Goal: Task Accomplishment & Management: Use online tool/utility

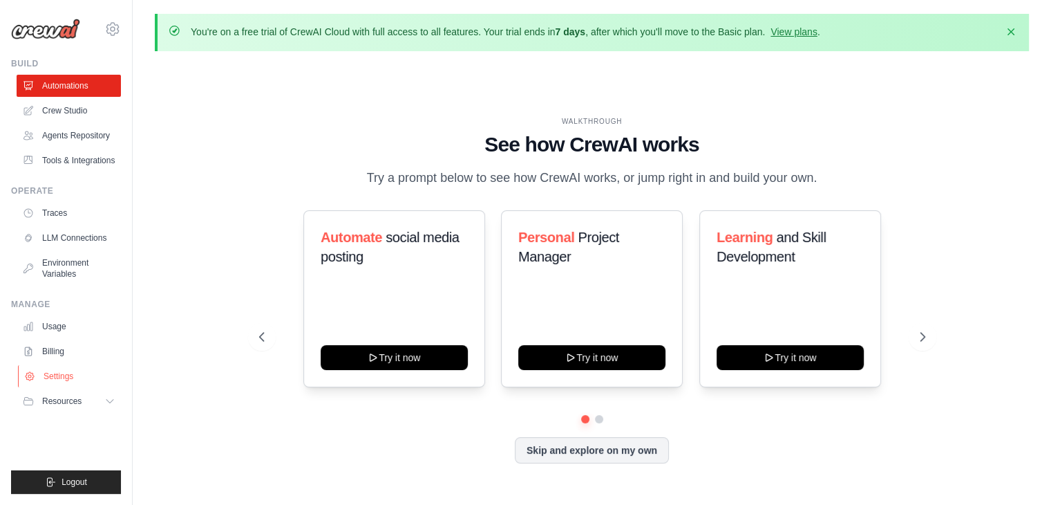
click at [58, 379] on link "Settings" at bounding box center [70, 376] width 104 height 22
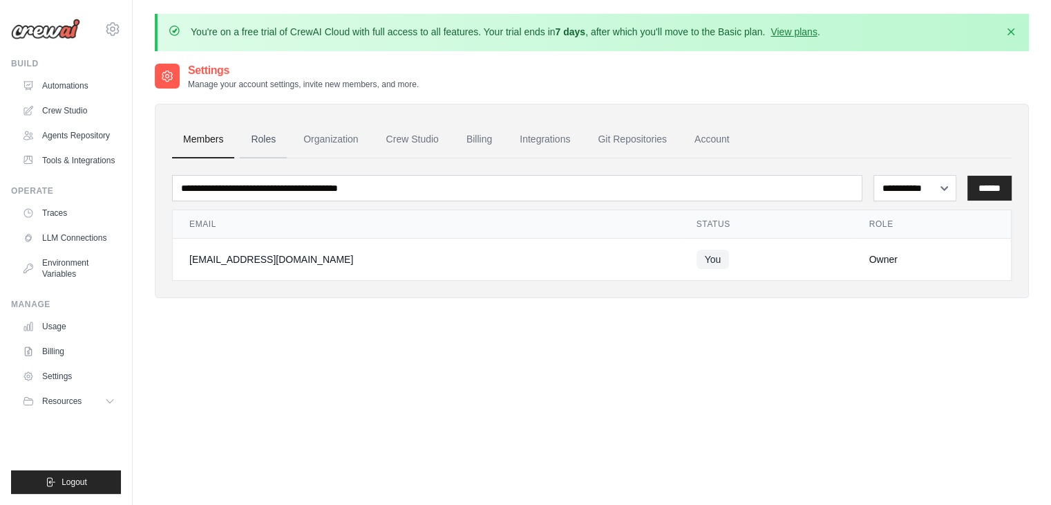
click at [275, 142] on link "Roles" at bounding box center [263, 139] width 47 height 37
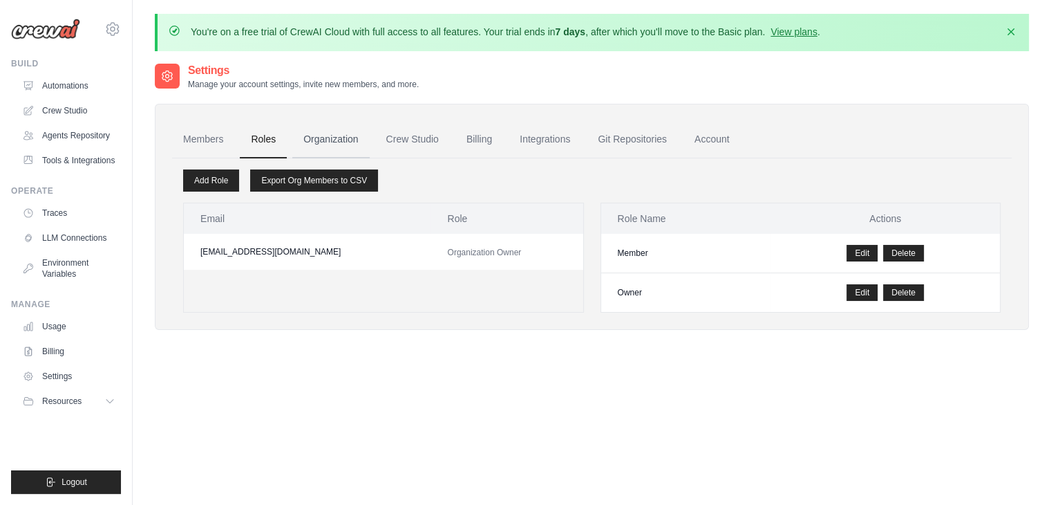
click at [324, 141] on link "Organization" at bounding box center [330, 139] width 77 height 37
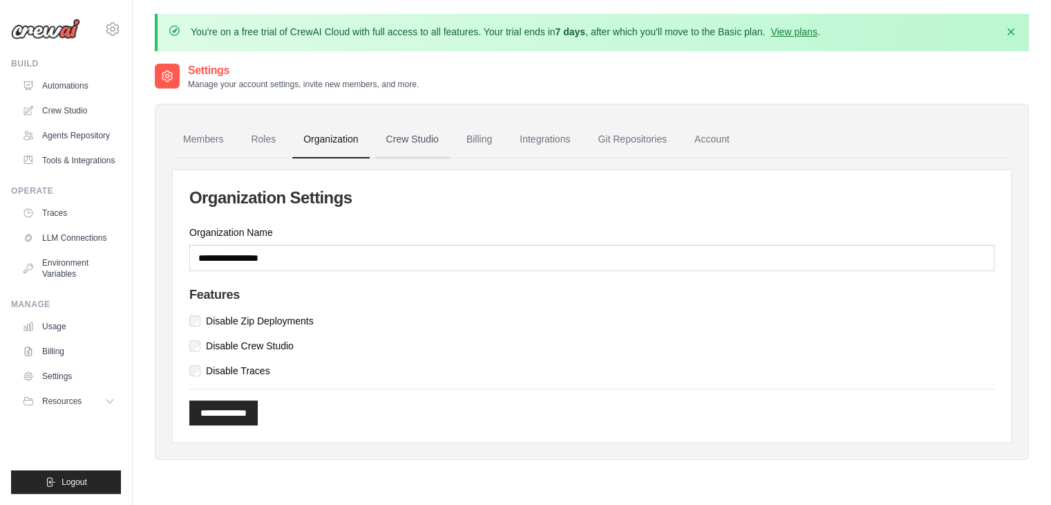
click at [411, 140] on link "Crew Studio" at bounding box center [412, 139] width 75 height 37
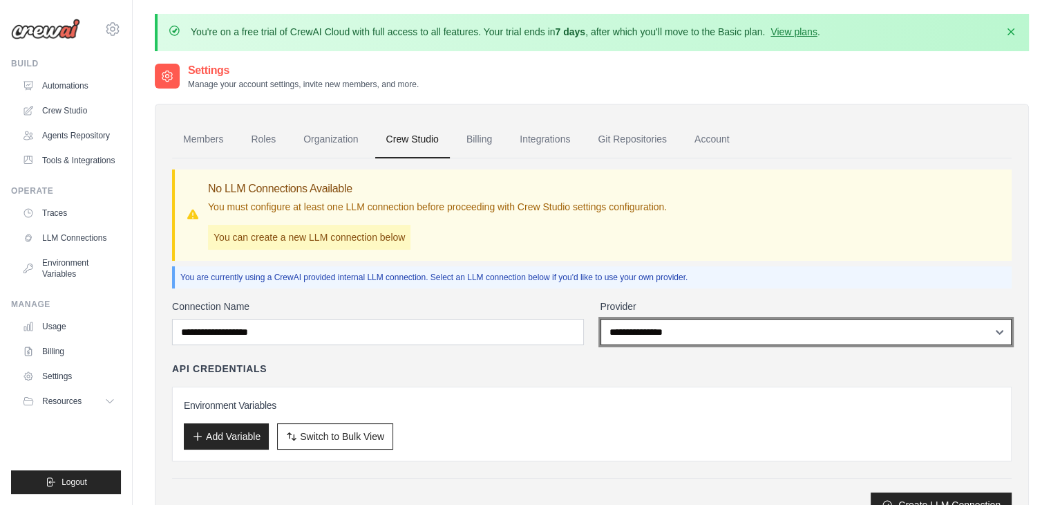
drag, startPoint x: 0, startPoint y: 0, endPoint x: 658, endPoint y: 324, distance: 733.7
click at [658, 324] on select "**********" at bounding box center [807, 332] width 412 height 26
select select "******"
click at [601, 319] on select "**********" at bounding box center [807, 332] width 412 height 26
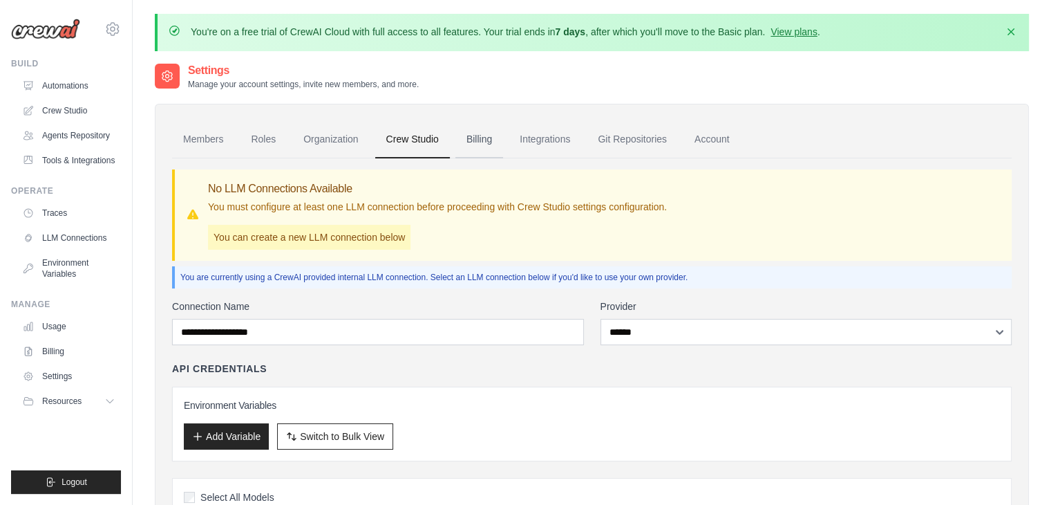
click at [479, 135] on link "Billing" at bounding box center [480, 139] width 48 height 37
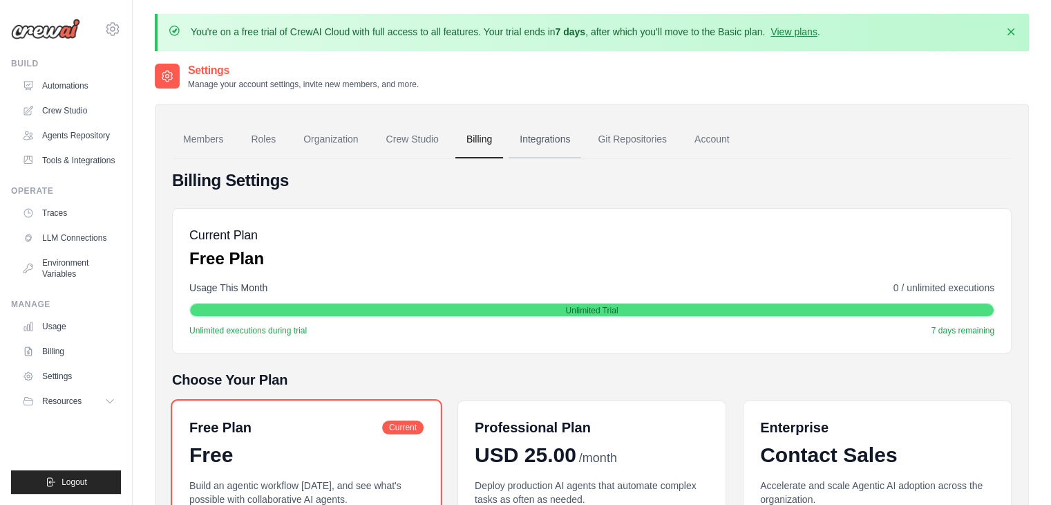
click at [548, 130] on link "Integrations" at bounding box center [545, 139] width 73 height 37
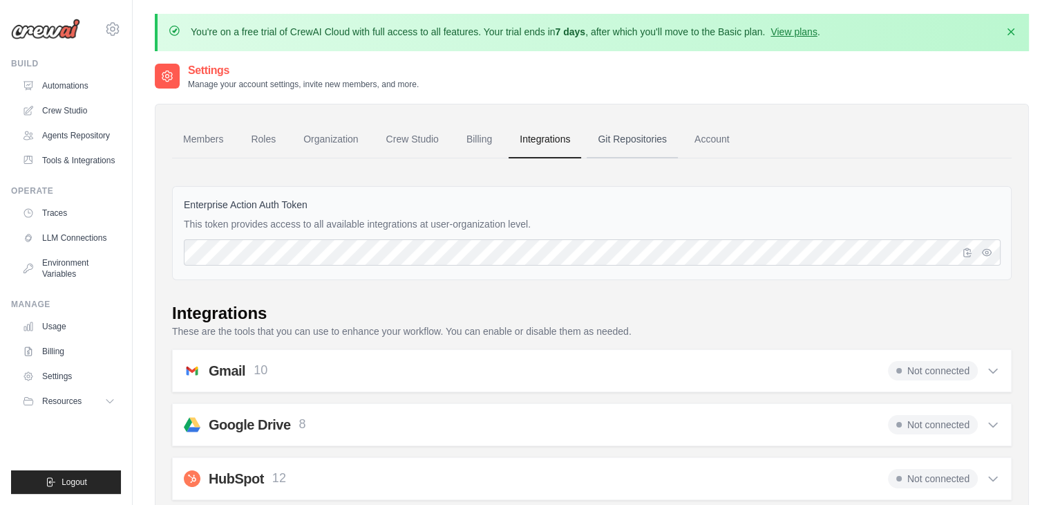
click at [624, 136] on link "Git Repositories" at bounding box center [632, 139] width 91 height 37
click at [704, 134] on link "Account" at bounding box center [712, 139] width 57 height 37
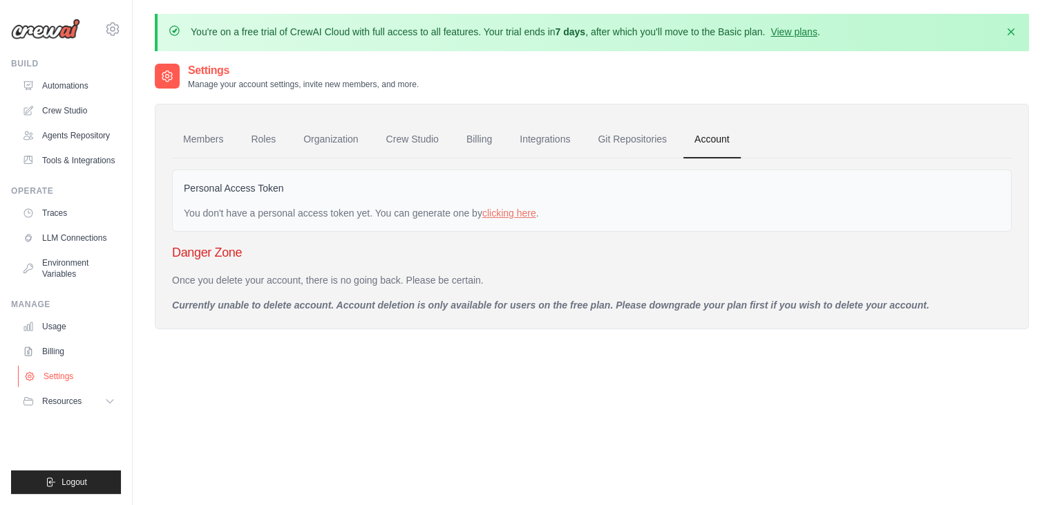
click at [67, 378] on link "Settings" at bounding box center [70, 376] width 104 height 22
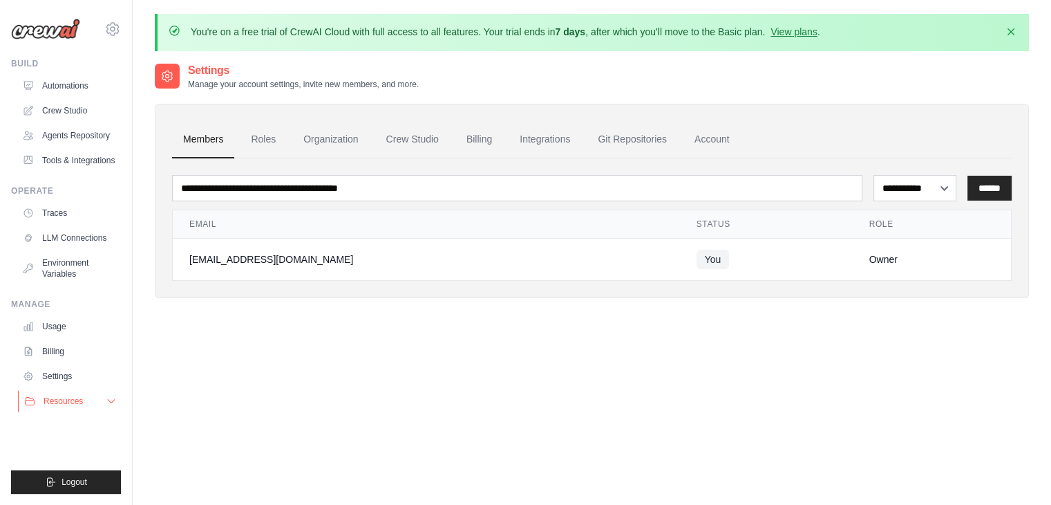
click at [93, 400] on button "Resources" at bounding box center [70, 401] width 104 height 22
click at [93, 387] on link "Settings" at bounding box center [69, 376] width 104 height 22
click at [71, 82] on link "Automations" at bounding box center [70, 86] width 104 height 22
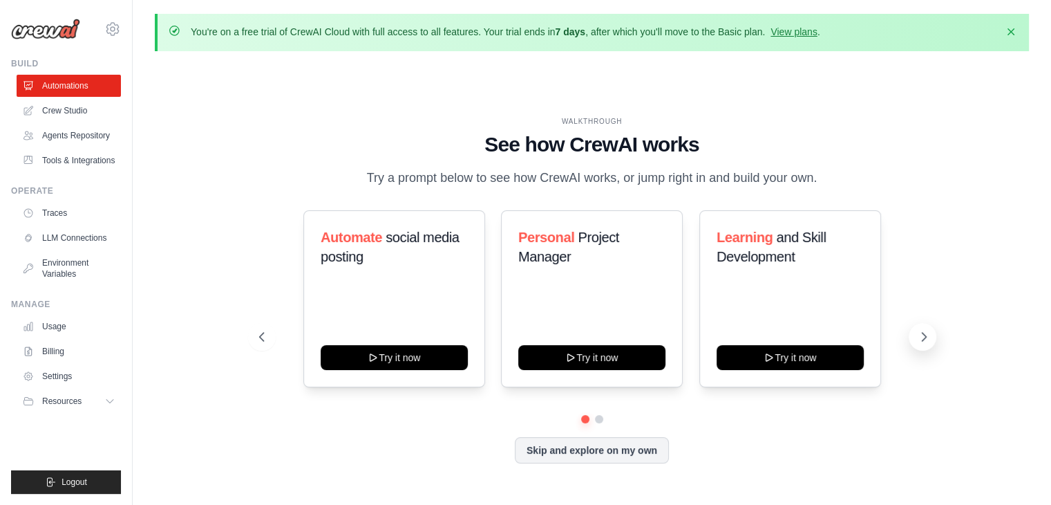
click at [930, 339] on icon at bounding box center [924, 337] width 14 height 14
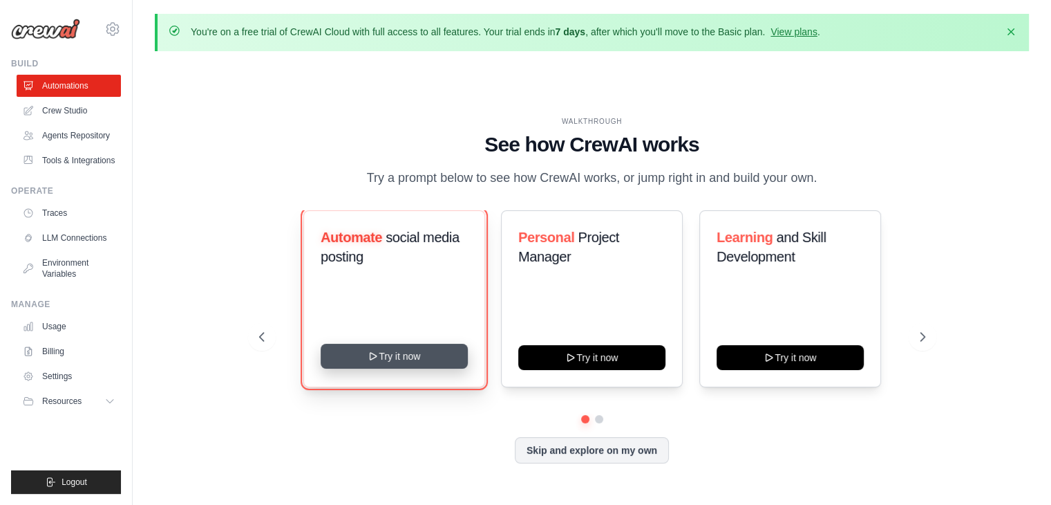
click at [405, 359] on button "Try it now" at bounding box center [394, 356] width 147 height 25
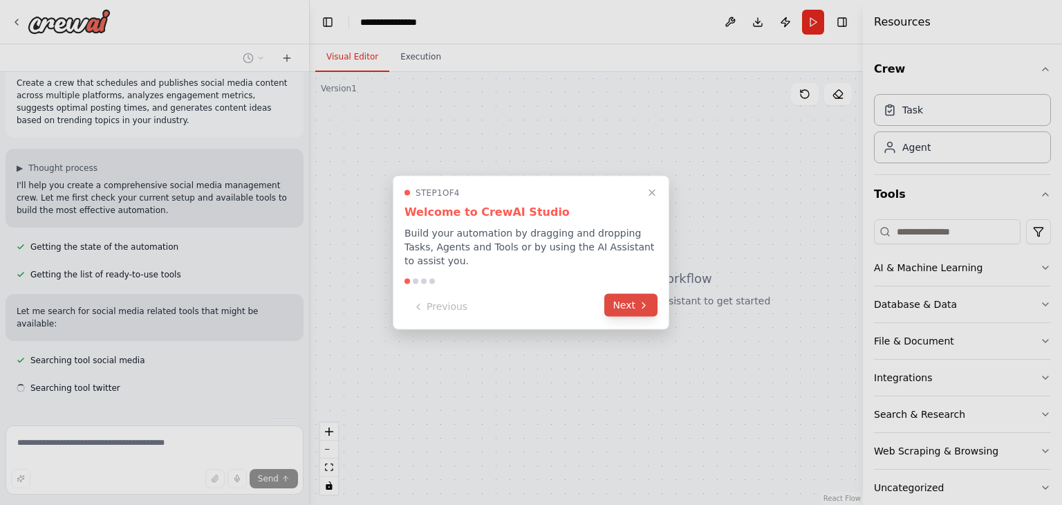
scroll to position [45, 0]
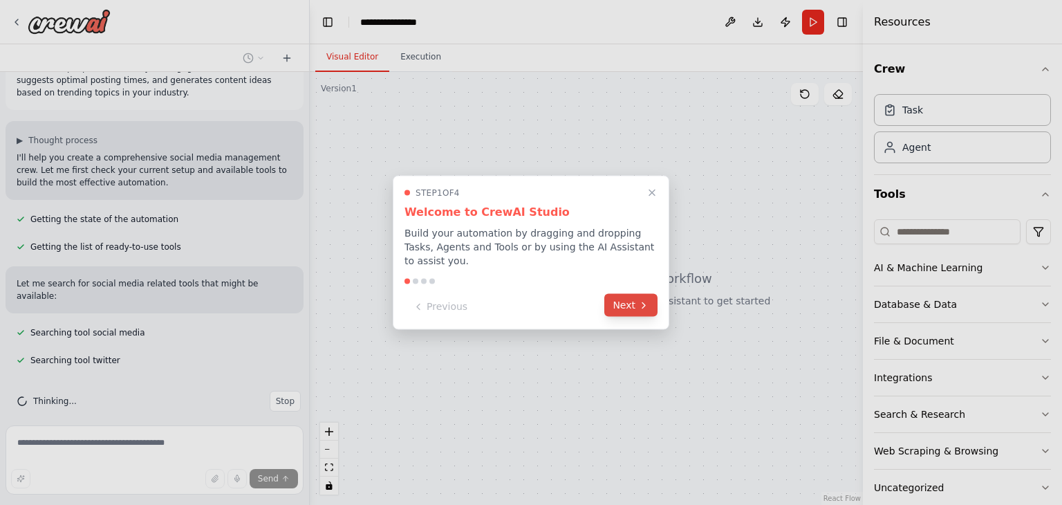
click at [633, 302] on button "Next" at bounding box center [630, 305] width 53 height 23
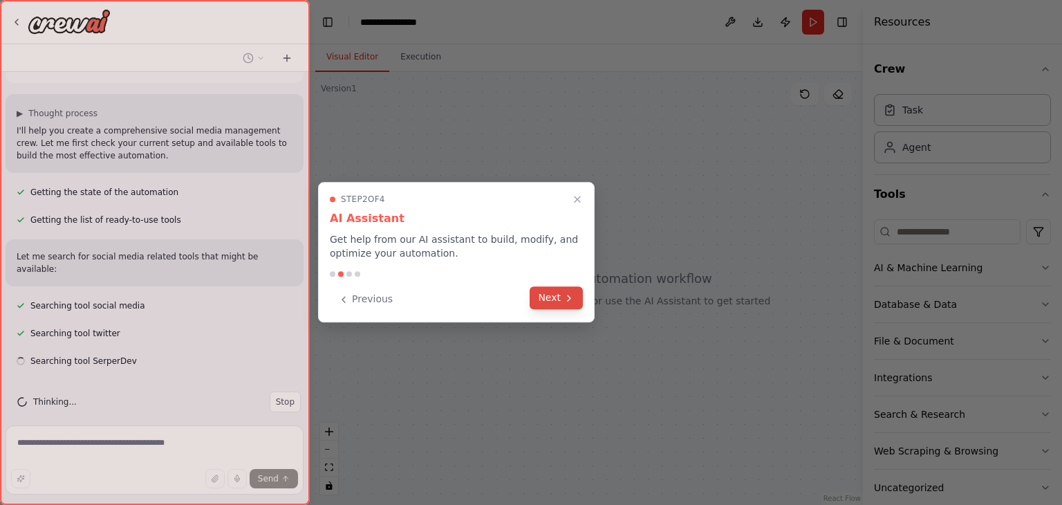
scroll to position [73, 0]
click at [561, 297] on button "Next" at bounding box center [556, 297] width 53 height 23
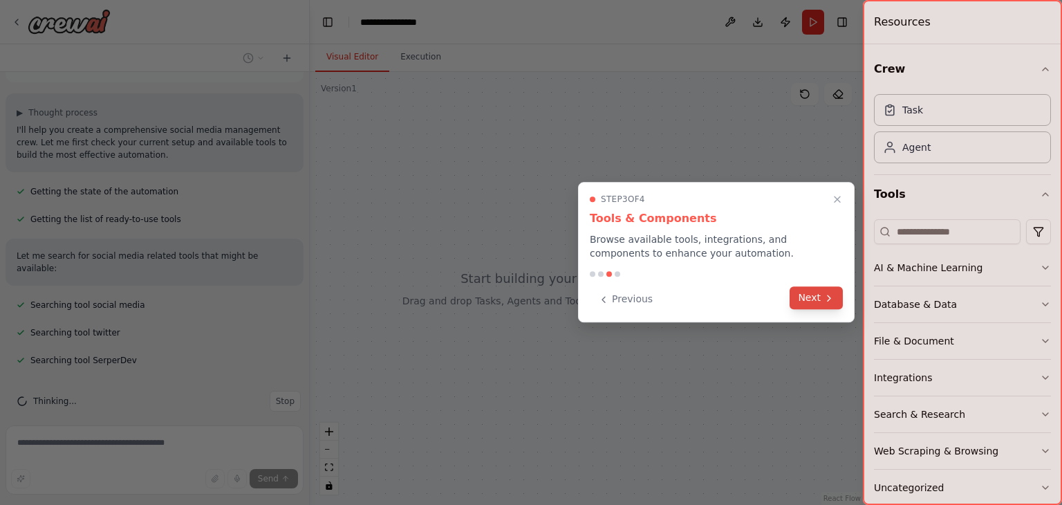
click at [823, 303] on button "Next" at bounding box center [815, 297] width 53 height 23
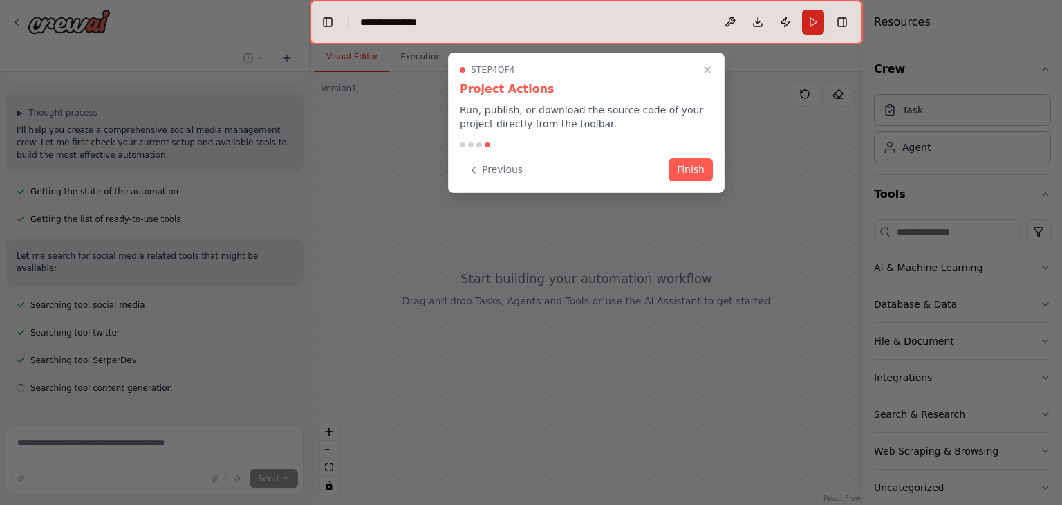
scroll to position [100, 0]
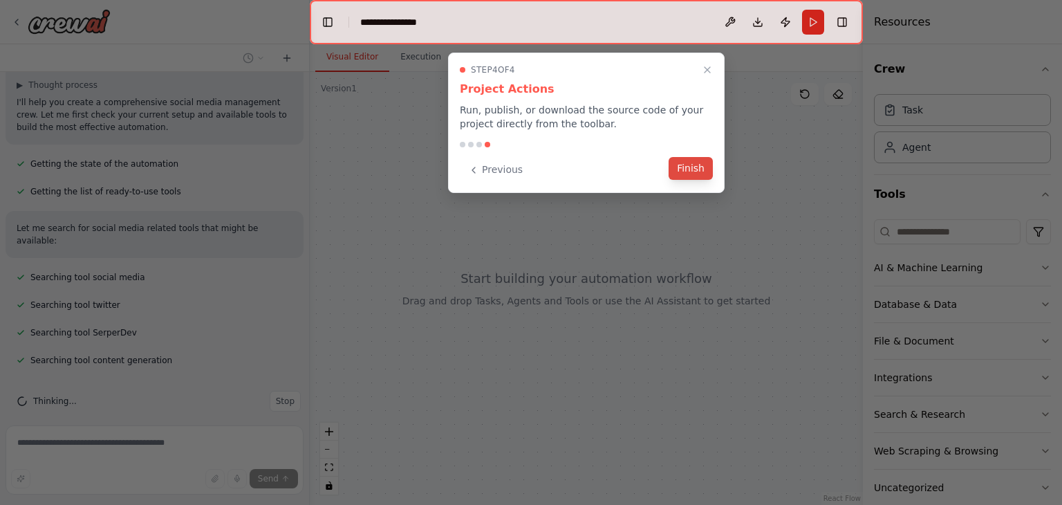
click at [687, 168] on button "Finish" at bounding box center [690, 168] width 44 height 23
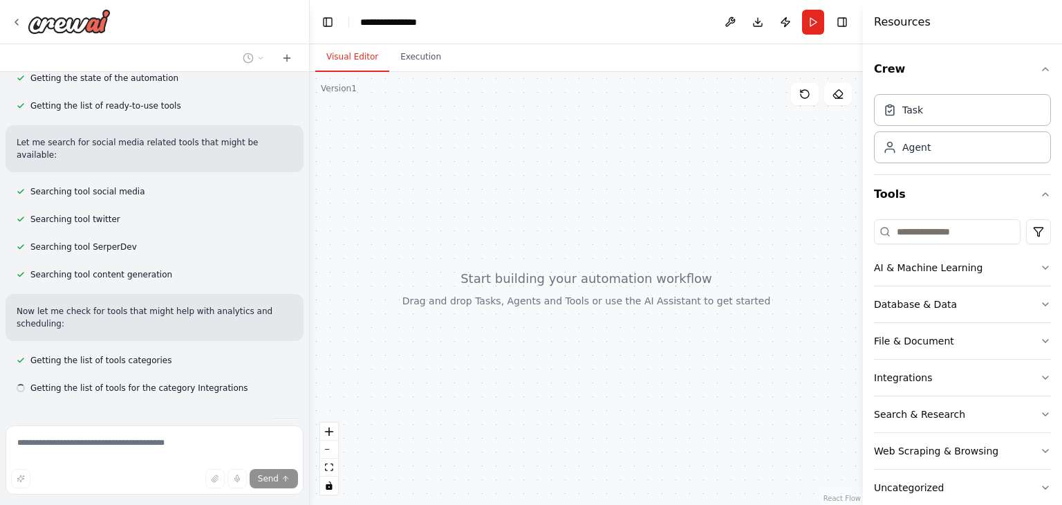
scroll to position [214, 0]
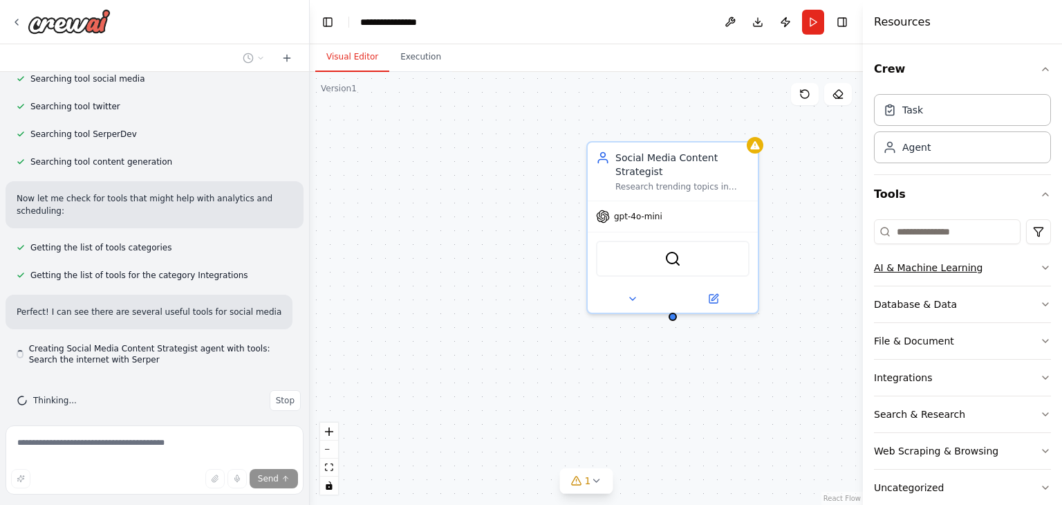
click at [1040, 269] on icon "button" at bounding box center [1045, 267] width 11 height 11
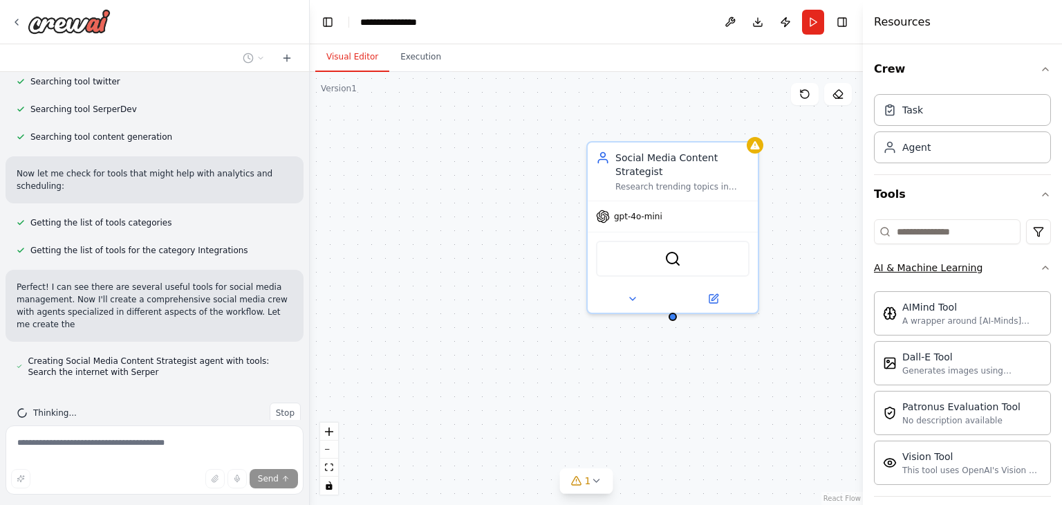
scroll to position [335, 0]
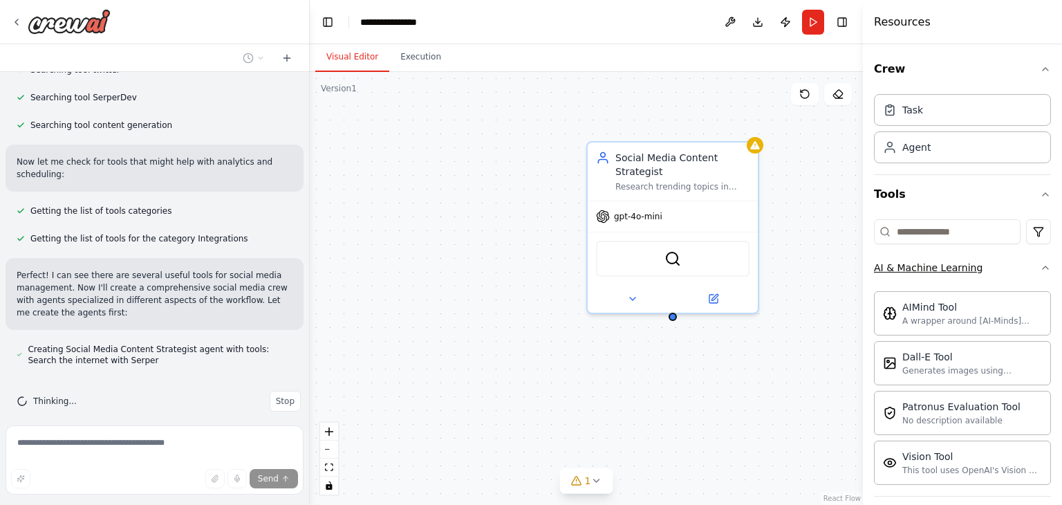
click at [1040, 269] on icon "button" at bounding box center [1045, 267] width 11 height 11
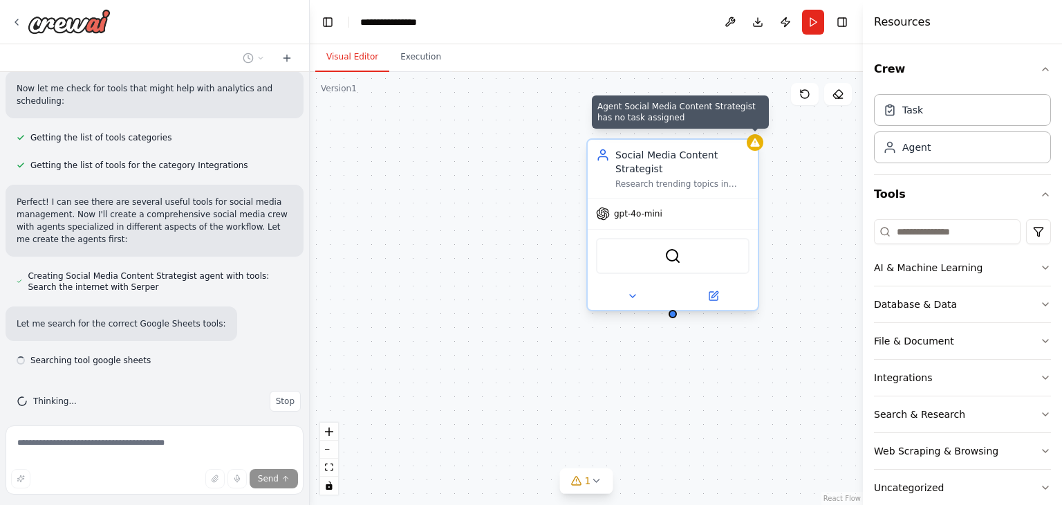
scroll to position [409, 0]
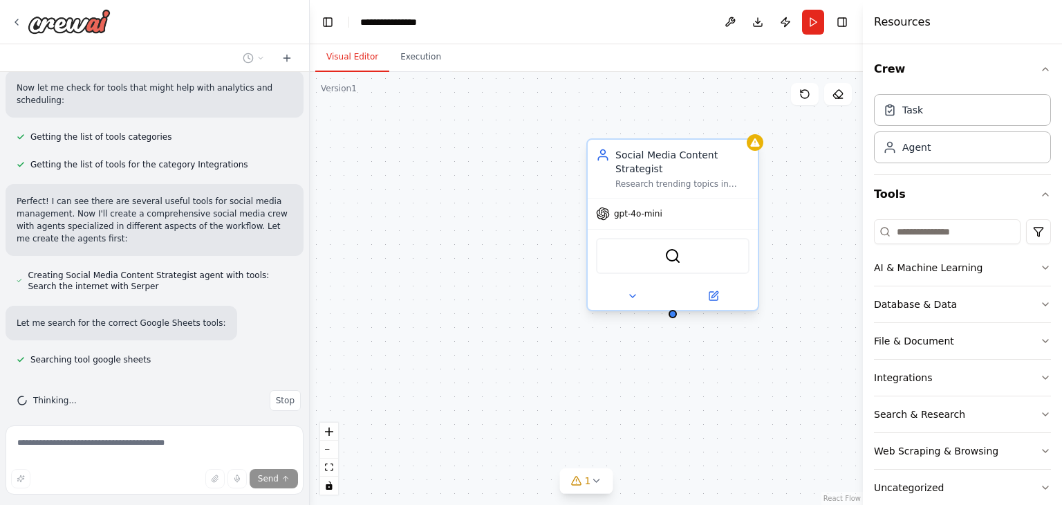
click at [653, 261] on div "SerperDevTool" at bounding box center [672, 256] width 153 height 36
click at [653, 251] on div "SerperDevTool" at bounding box center [672, 256] width 153 height 36
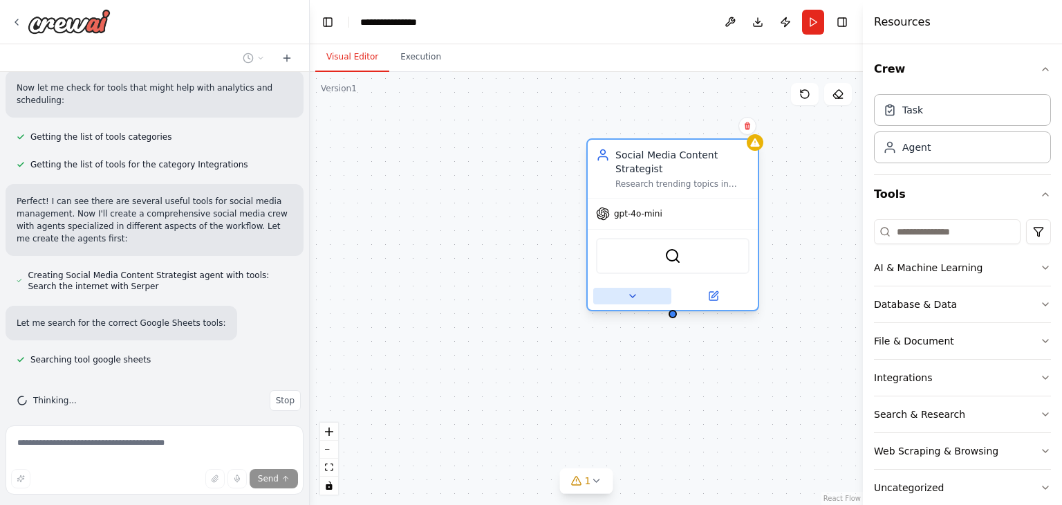
click at [649, 288] on button at bounding box center [632, 296] width 78 height 17
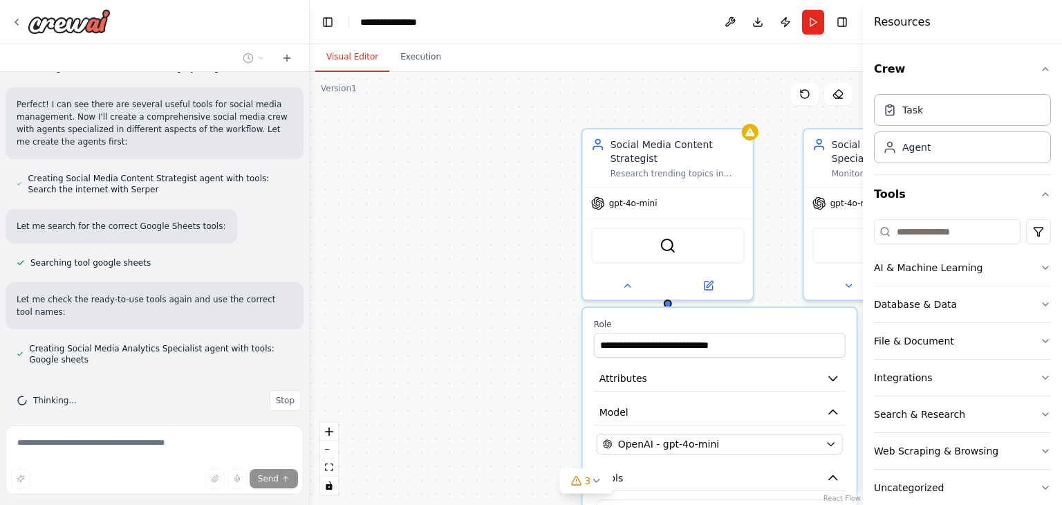
scroll to position [22, 0]
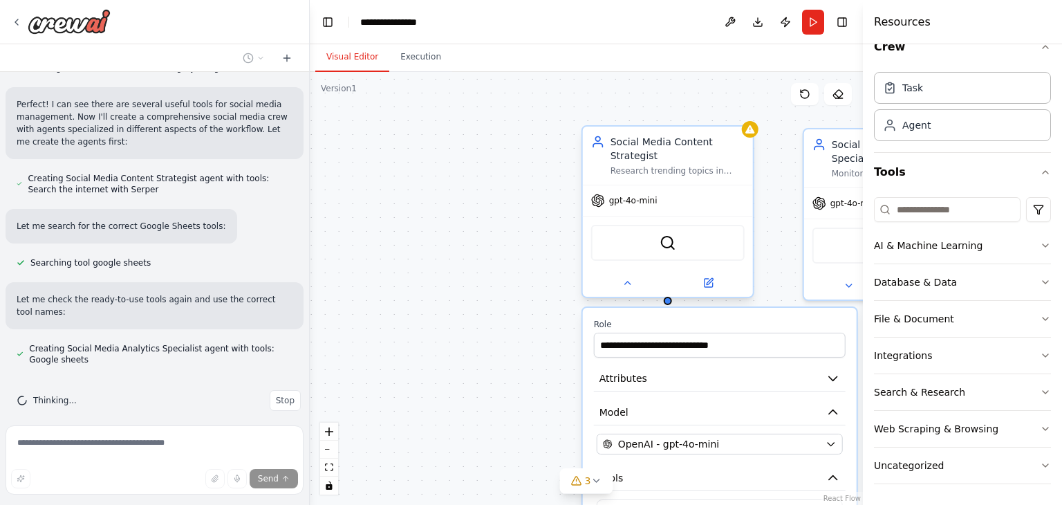
click at [719, 169] on div "Research trending topics in {industry}, analyze competitor content, and generat…" at bounding box center [677, 170] width 134 height 11
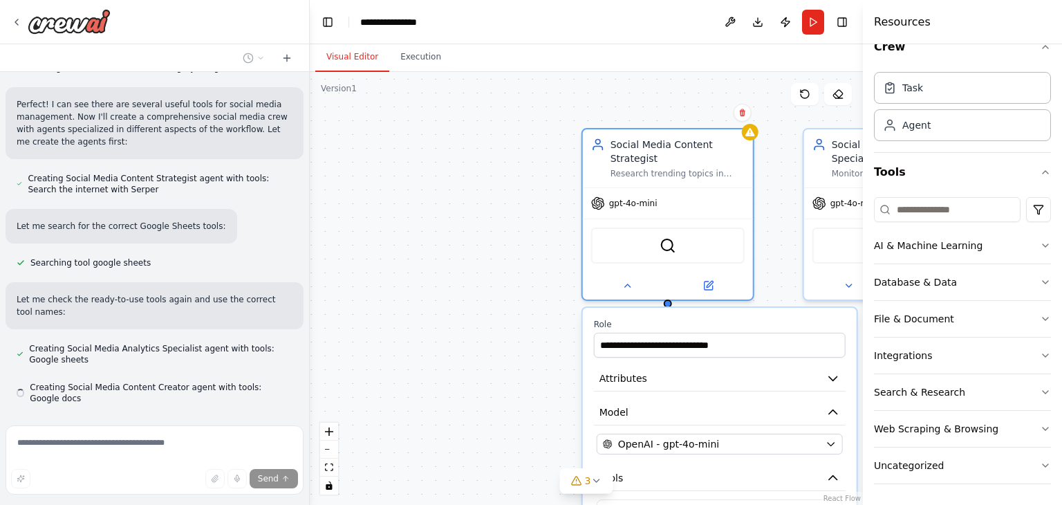
scroll to position [545, 0]
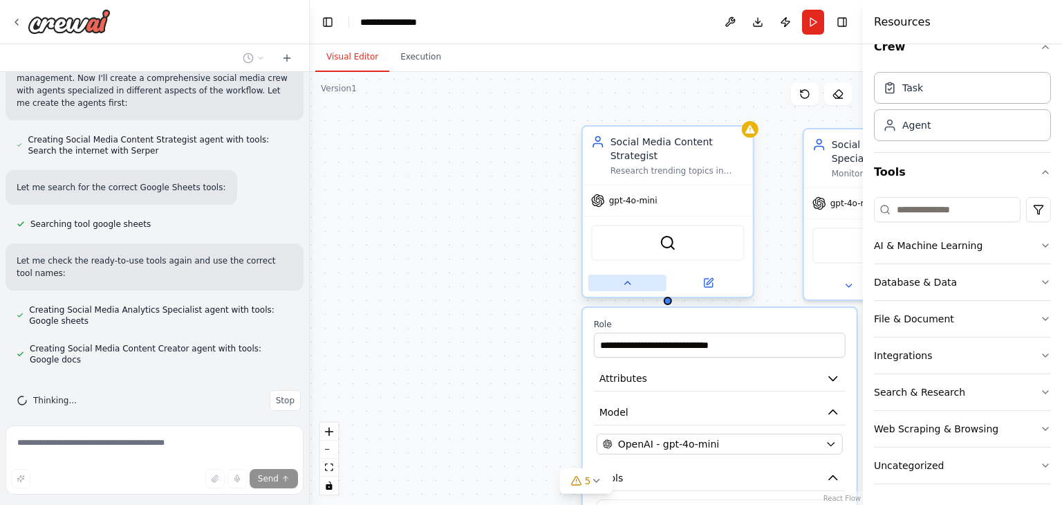
click at [636, 281] on button at bounding box center [627, 282] width 78 height 17
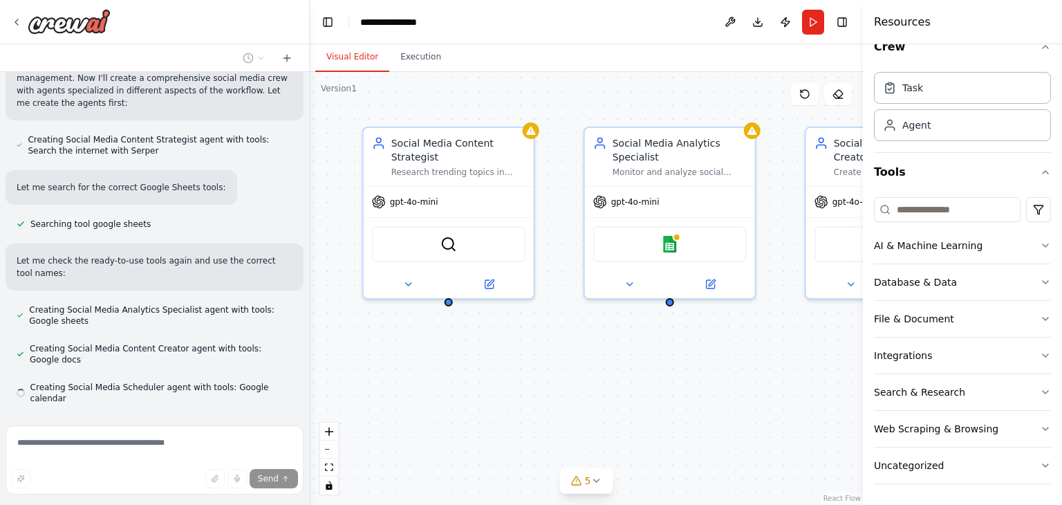
scroll to position [572, 0]
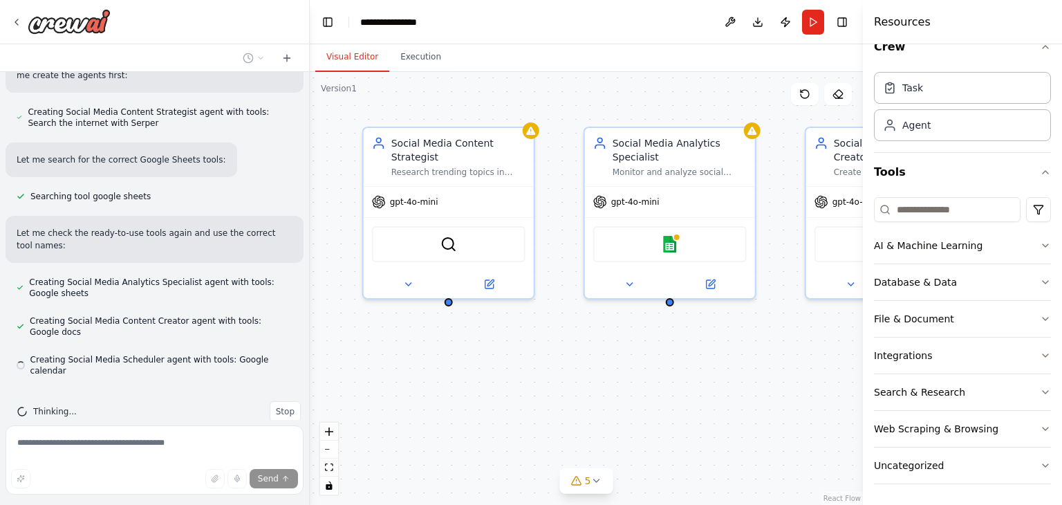
drag, startPoint x: 805, startPoint y: 404, endPoint x: 586, endPoint y: 402, distance: 219.2
click at [586, 402] on div "Social Media Content Strategist Research trending topics in {industry}, analyze…" at bounding box center [586, 288] width 553 height 433
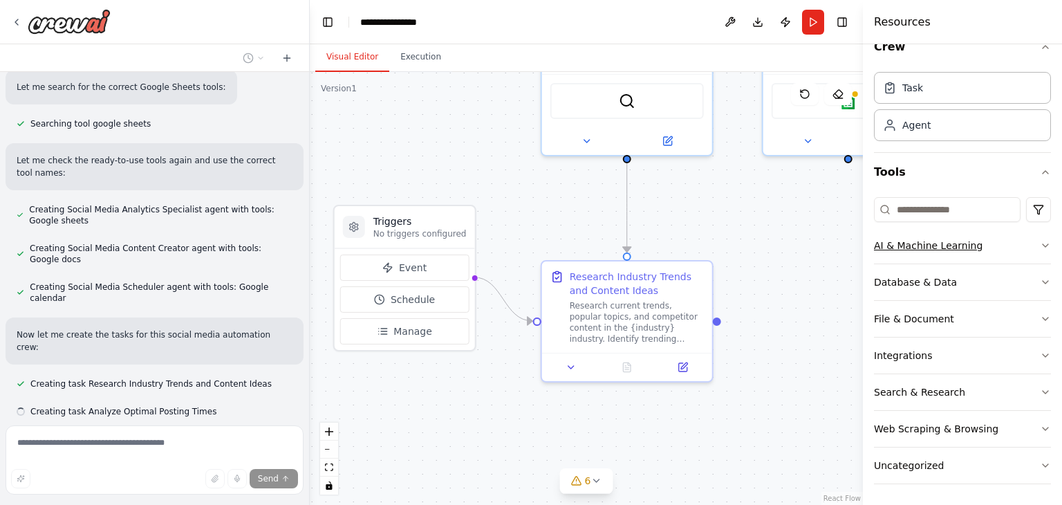
scroll to position [673, 0]
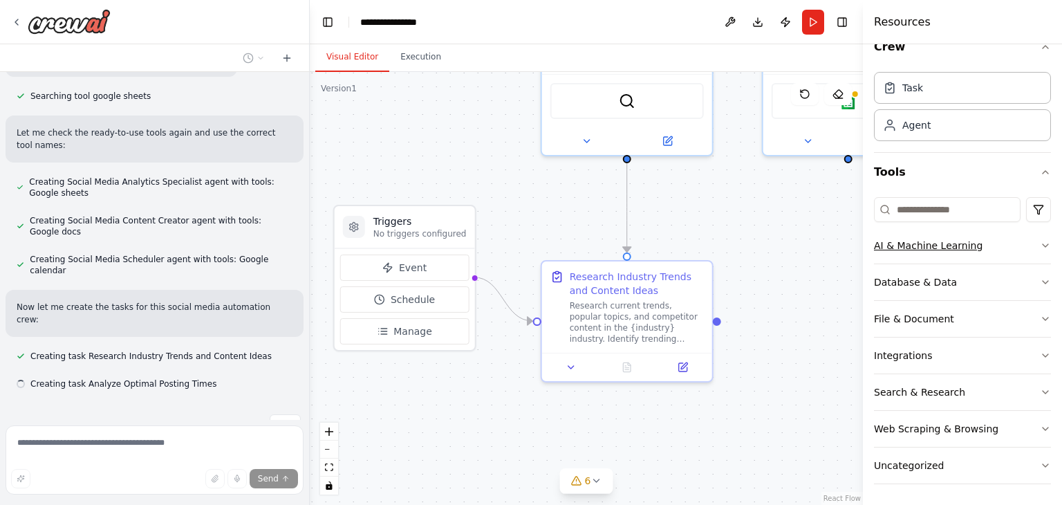
drag, startPoint x: 812, startPoint y: 384, endPoint x: 990, endPoint y: 241, distance: 228.7
click at [990, 241] on div "Create a crew that schedules and publishes social media content across multiple…" at bounding box center [531, 252] width 1062 height 505
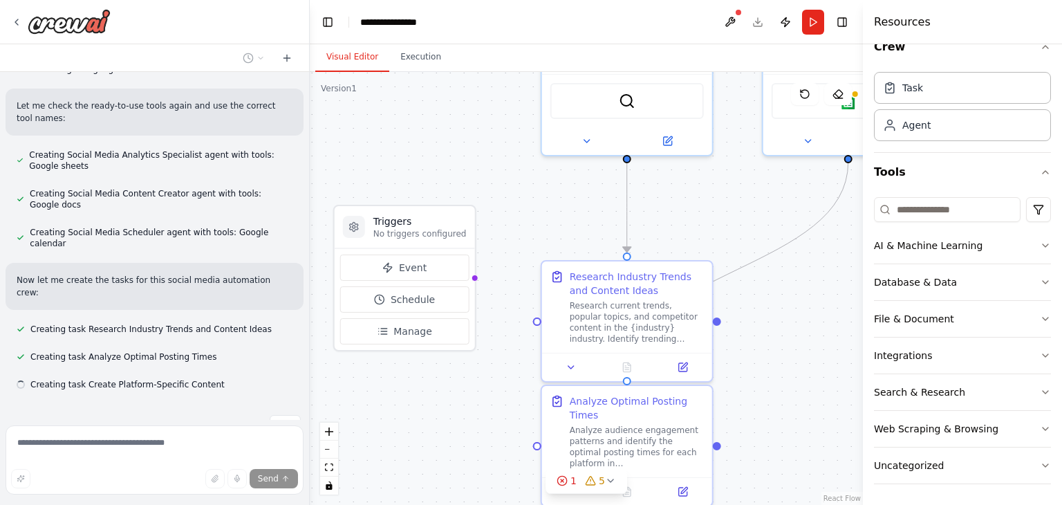
scroll to position [700, 0]
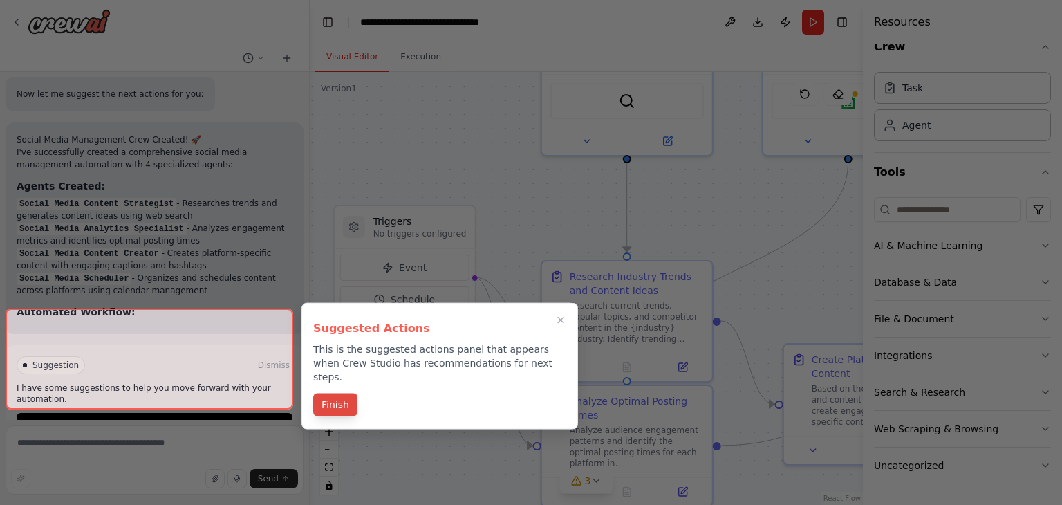
click at [341, 402] on button "Finish" at bounding box center [335, 404] width 44 height 23
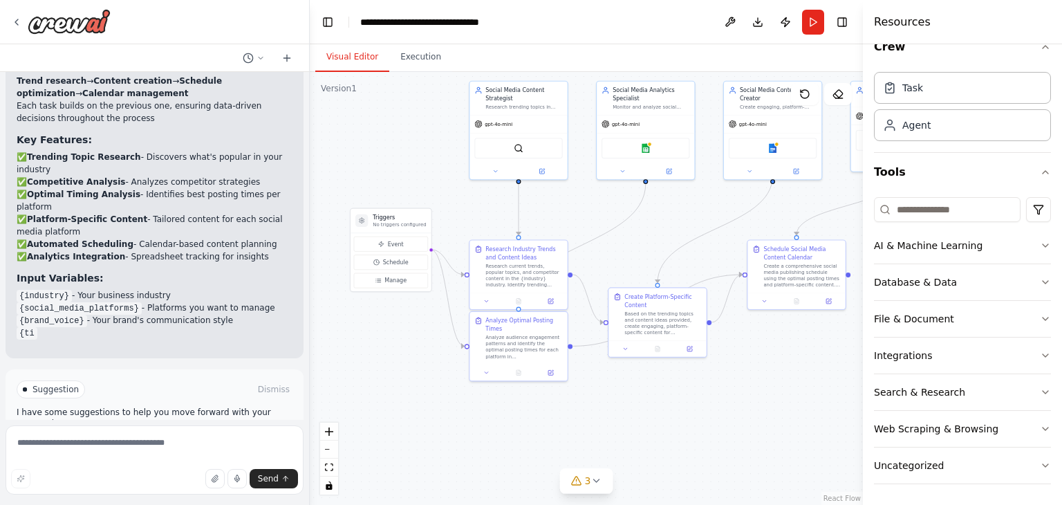
drag, startPoint x: 822, startPoint y: 297, endPoint x: 645, endPoint y: 250, distance: 182.9
click at [645, 250] on div ".deletable-edge-delete-btn { width: 20px; height: 20px; border: 0px solid #ffff…" at bounding box center [586, 288] width 553 height 433
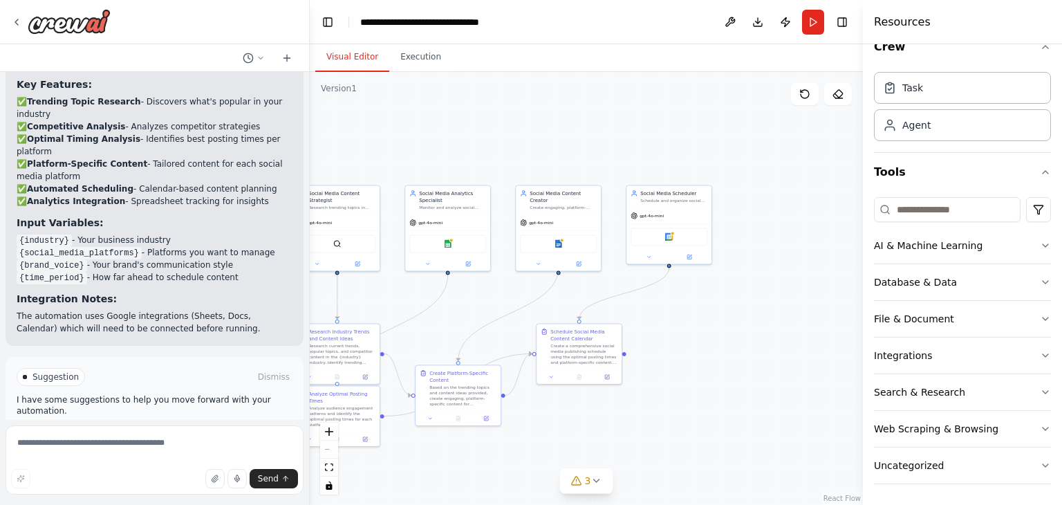
drag, startPoint x: 774, startPoint y: 363, endPoint x: 574, endPoint y: 447, distance: 216.9
click at [574, 447] on div ".deletable-edge-delete-btn { width: 20px; height: 20px; border: 0px solid #ffff…" at bounding box center [586, 288] width 553 height 433
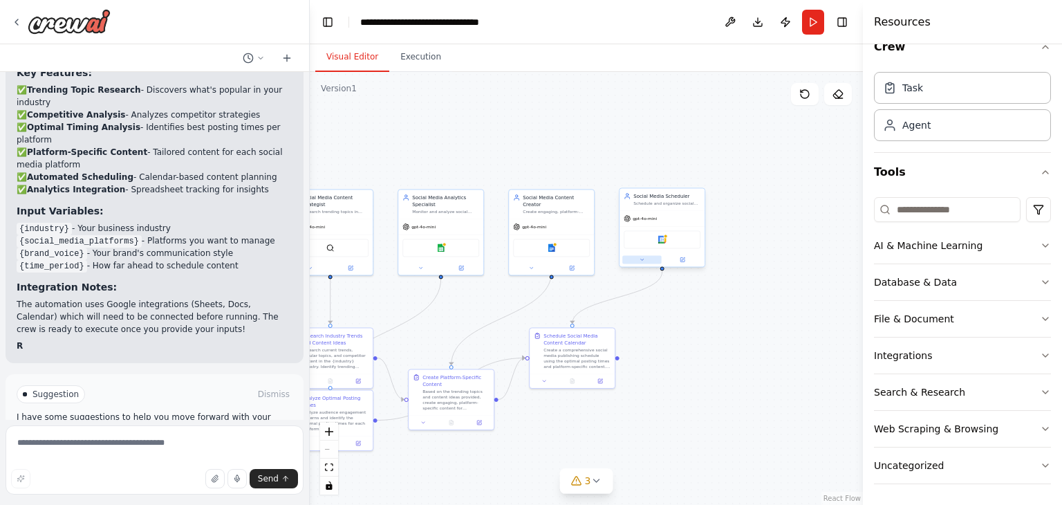
scroll to position [1574, 0]
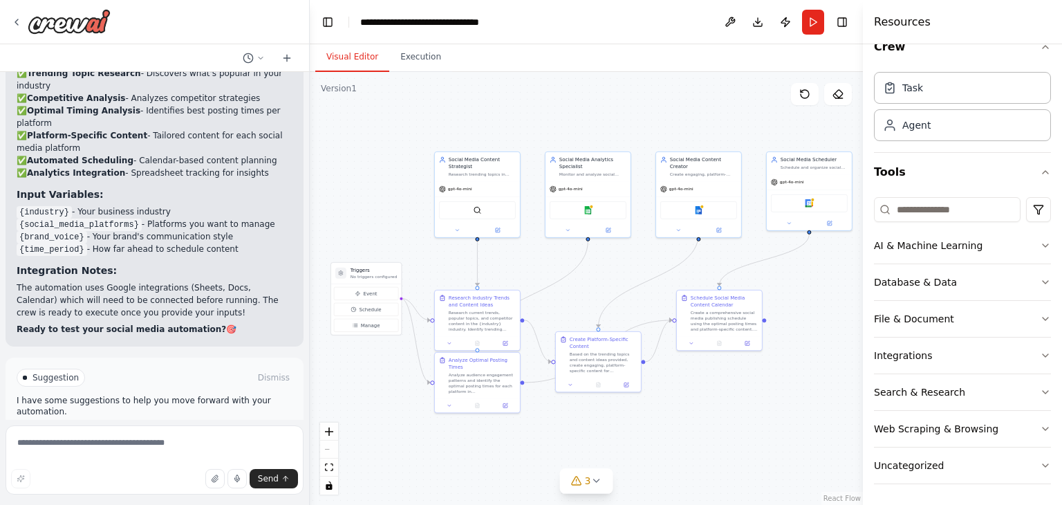
drag, startPoint x: 479, startPoint y: 294, endPoint x: 626, endPoint y: 254, distance: 151.9
click at [626, 254] on div ".deletable-edge-delete-btn { width: 20px; height: 20px; border: 0px solid #ffff…" at bounding box center [586, 288] width 553 height 433
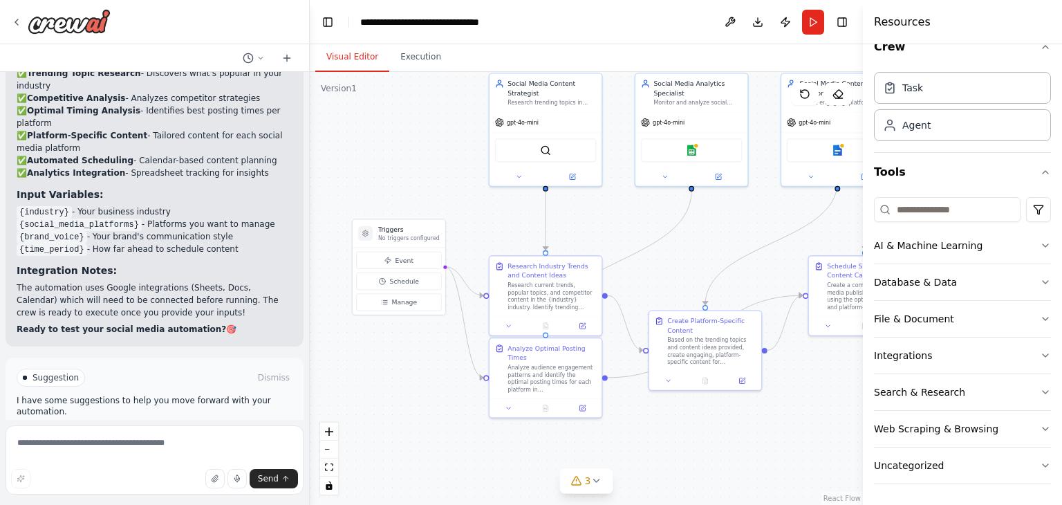
drag, startPoint x: 566, startPoint y: 293, endPoint x: 350, endPoint y: 300, distance: 216.5
click at [664, 252] on div ".deletable-edge-delete-btn { width: 20px; height: 20px; border: 0px solid #ffff…" at bounding box center [586, 288] width 553 height 433
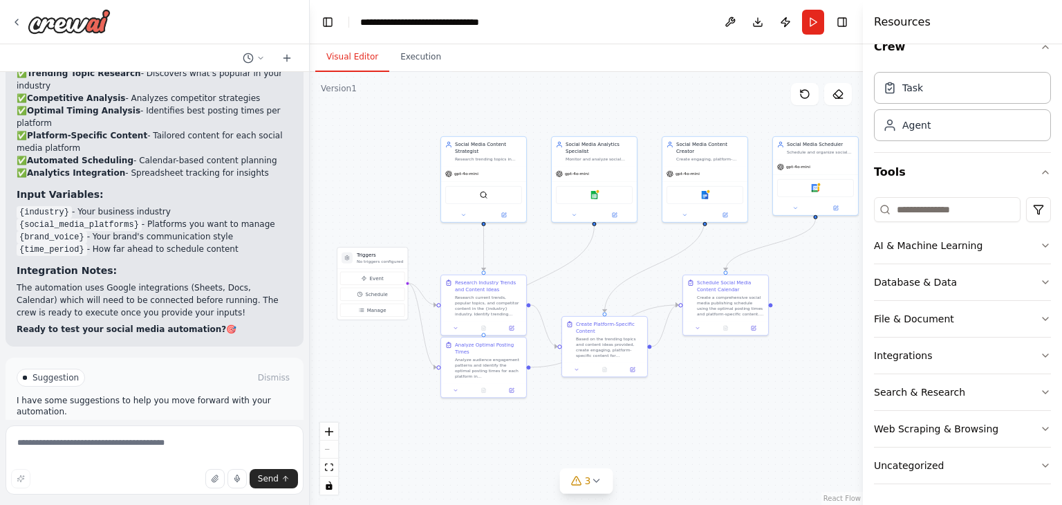
drag, startPoint x: 586, startPoint y: 299, endPoint x: 559, endPoint y: 297, distance: 27.8
click at [559, 297] on div ".deletable-edge-delete-btn { width: 20px; height: 20px; border: 0px solid #ffff…" at bounding box center [586, 288] width 553 height 433
click at [816, 17] on button "Run" at bounding box center [813, 22] width 22 height 25
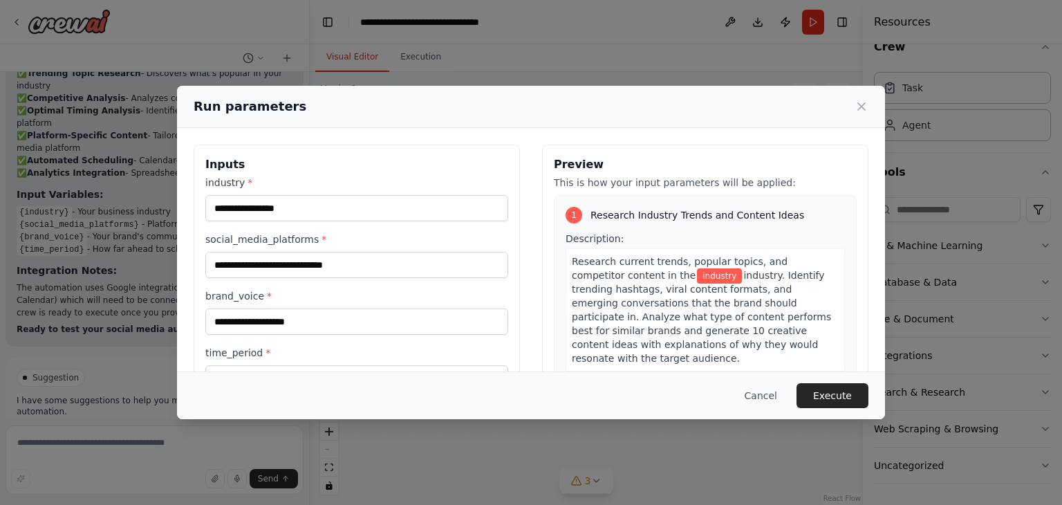
click at [183, 385] on div "Cancel Execute" at bounding box center [531, 395] width 708 height 48
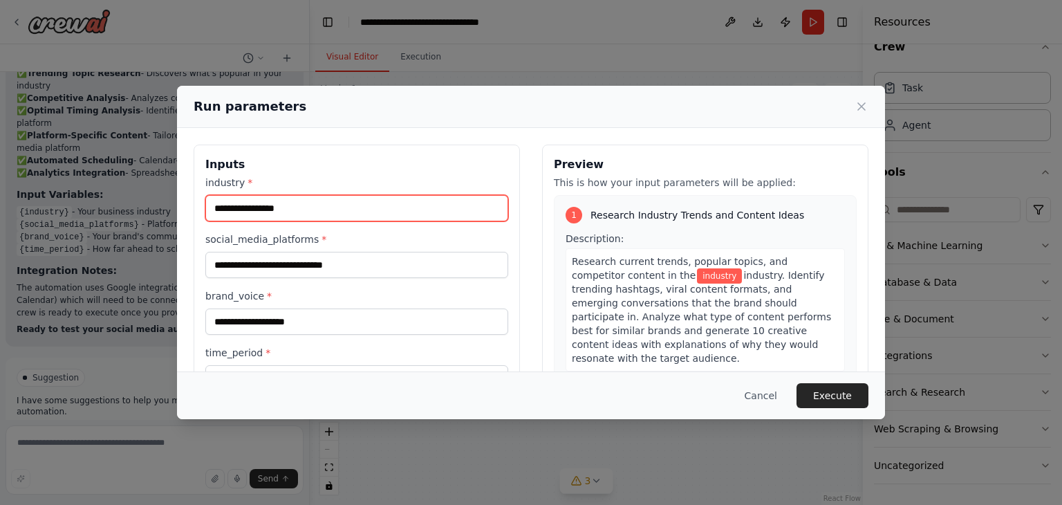
click at [335, 212] on input "industry *" at bounding box center [356, 208] width 303 height 26
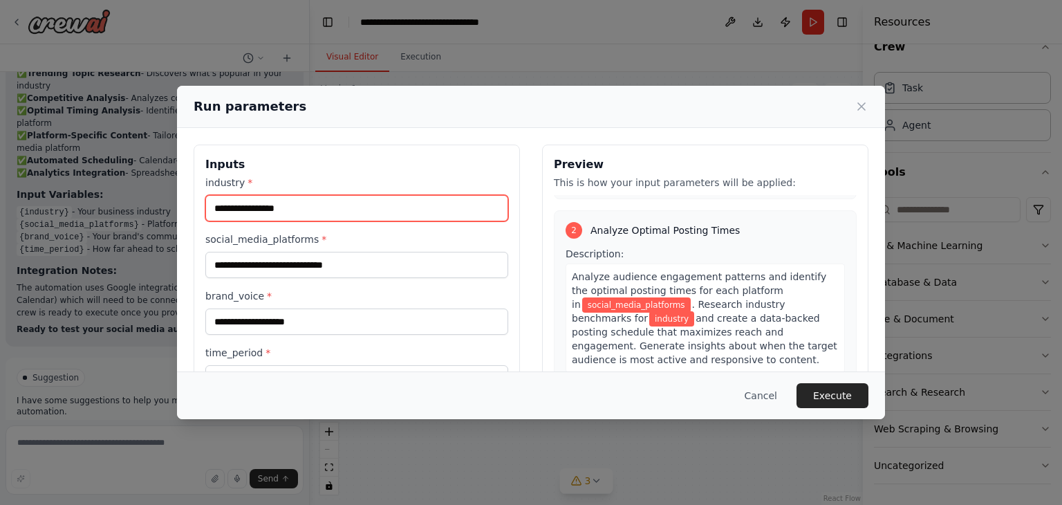
scroll to position [0, 0]
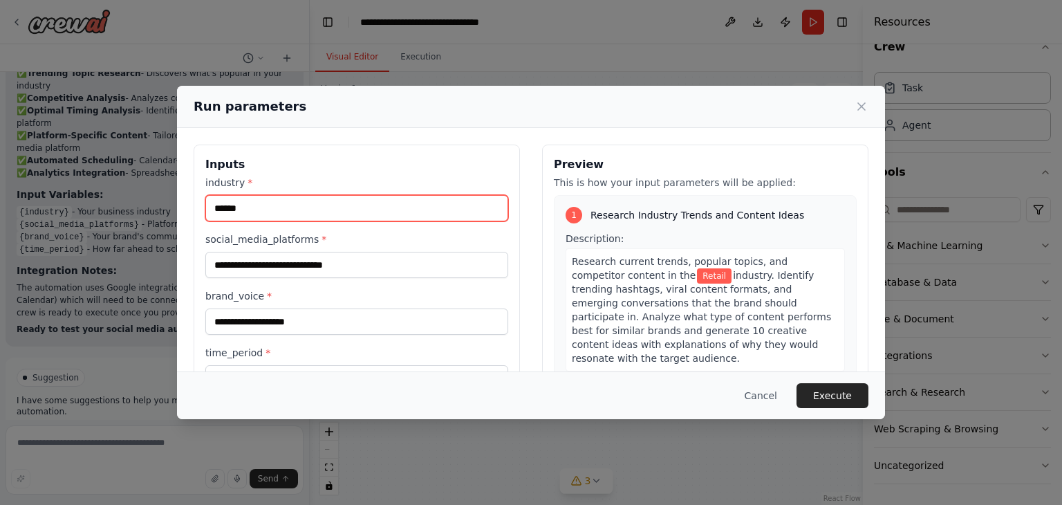
type input "******"
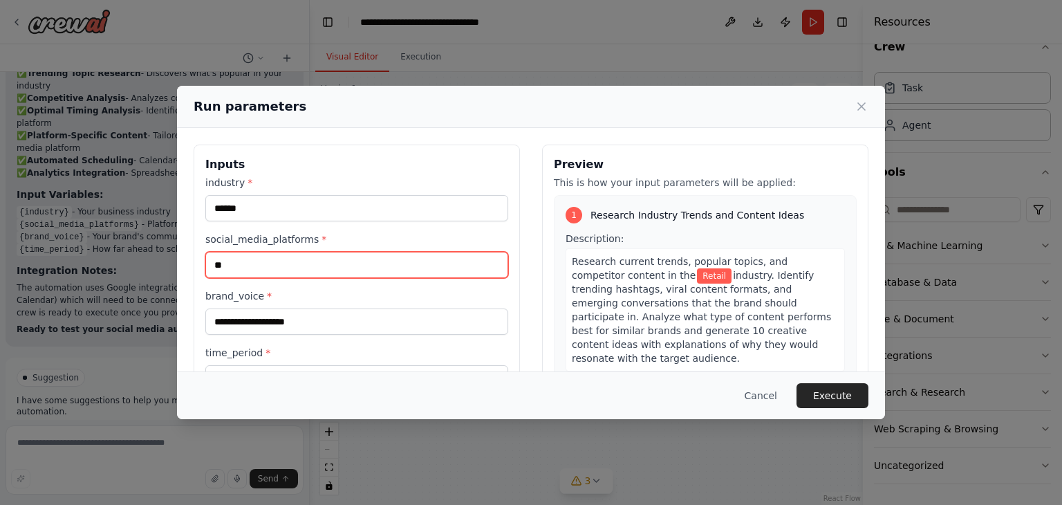
type input "*"
type input "*******"
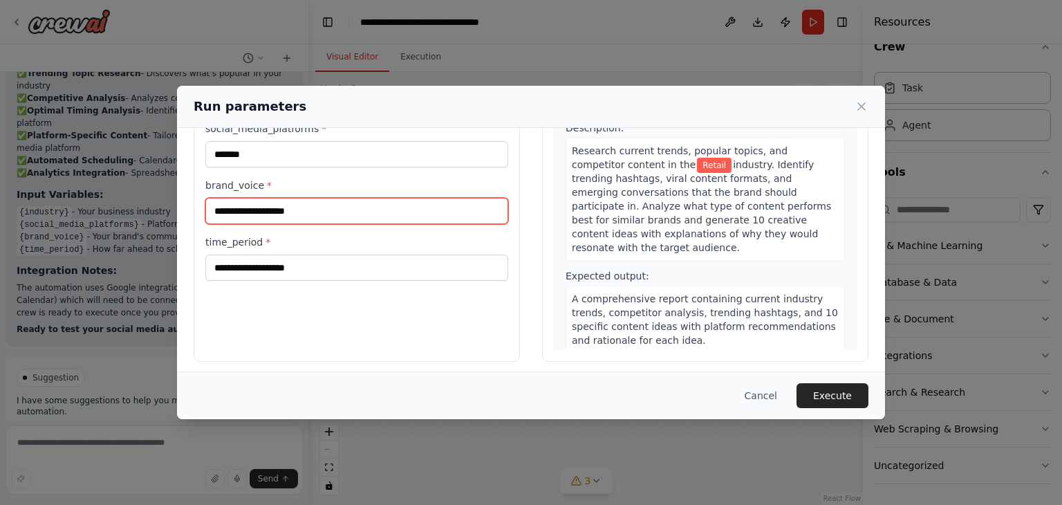
scroll to position [117, 0]
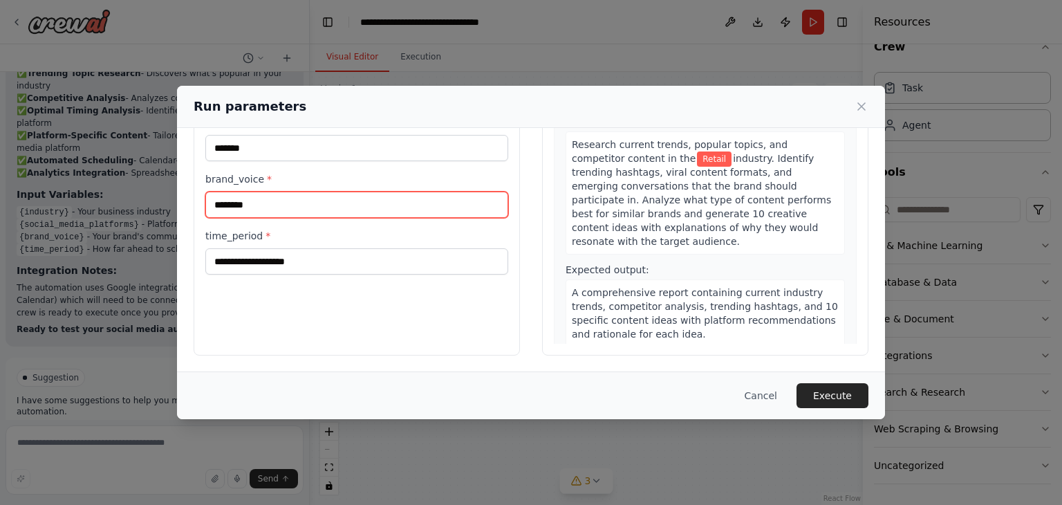
type input "********"
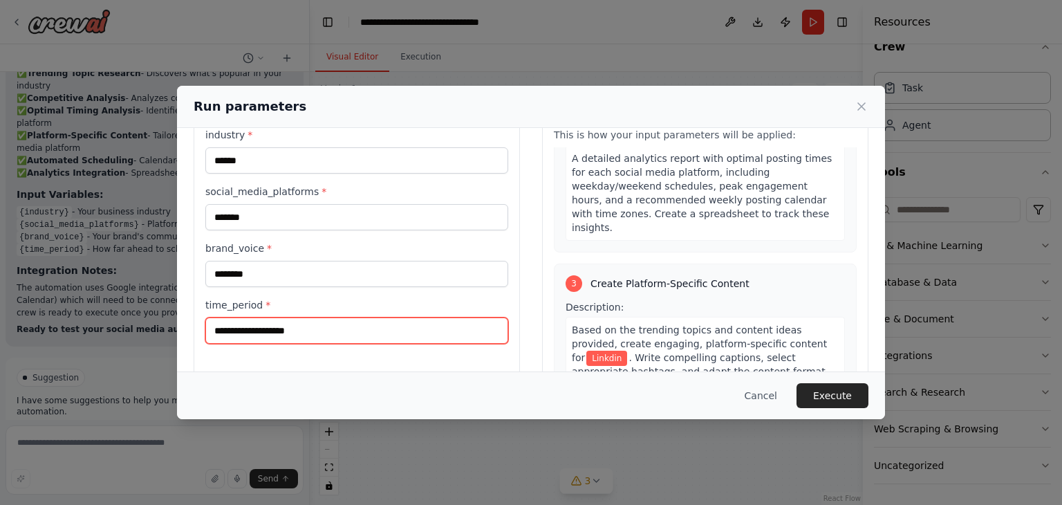
scroll to position [484, 0]
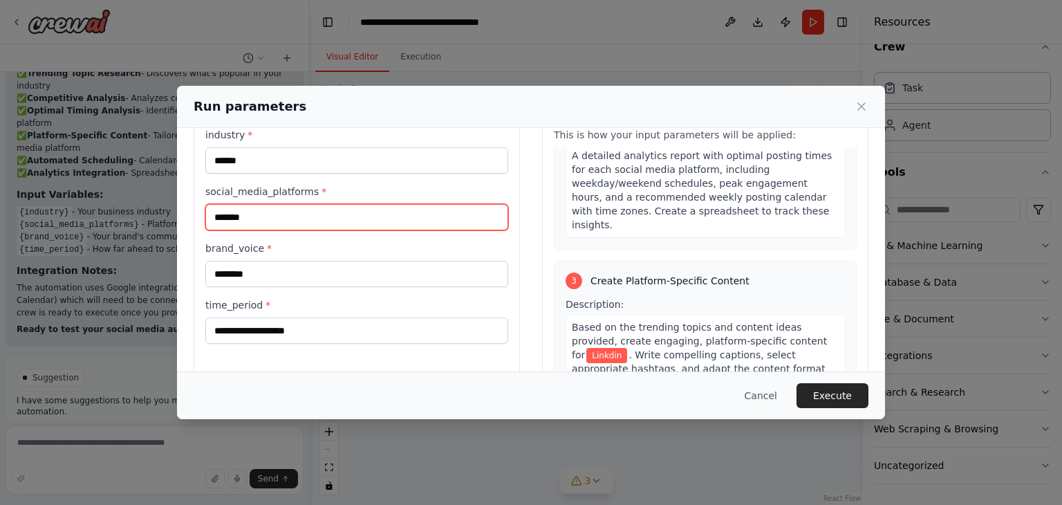
click at [230, 217] on input "*******" at bounding box center [356, 217] width 303 height 26
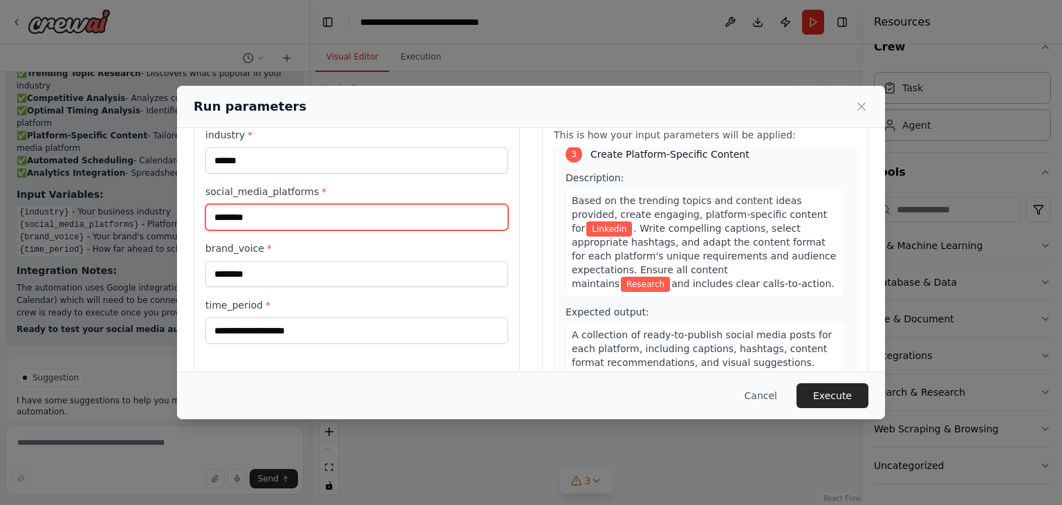
scroll to position [622, 0]
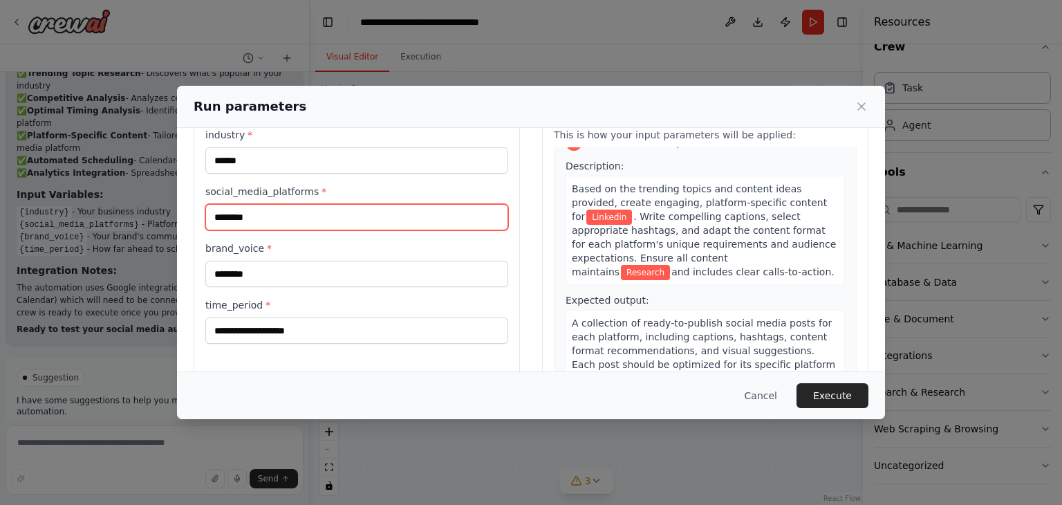
type input "********"
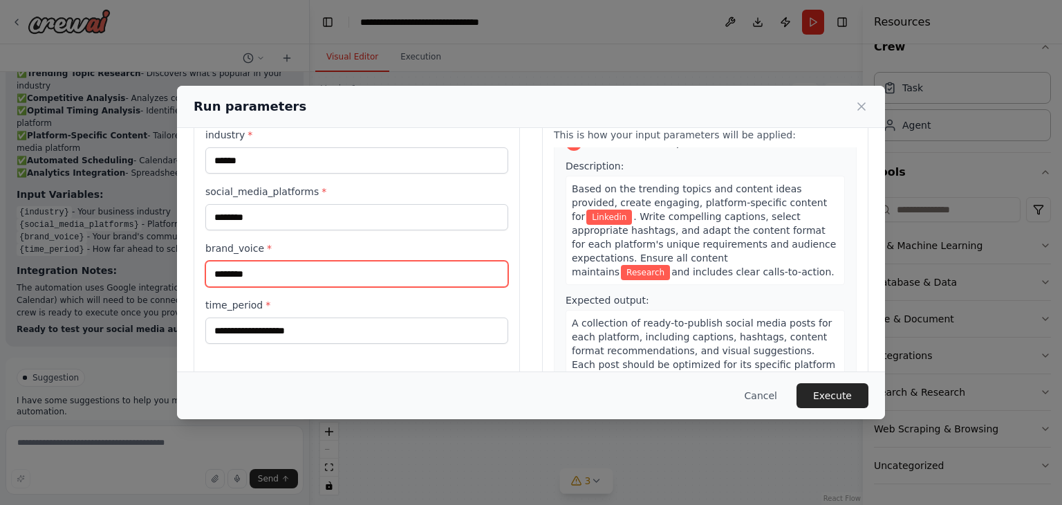
click at [299, 279] on input "********" at bounding box center [356, 274] width 303 height 26
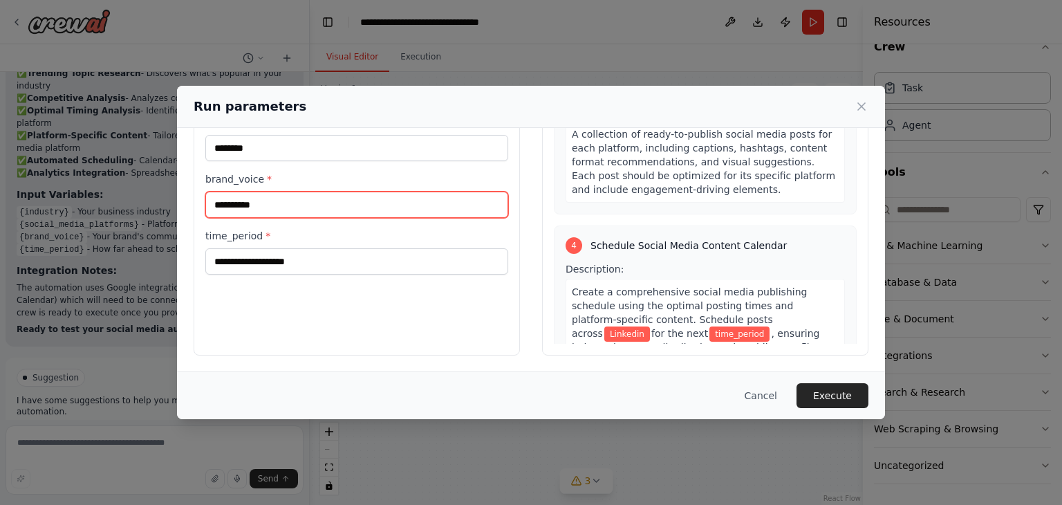
scroll to position [760, 0]
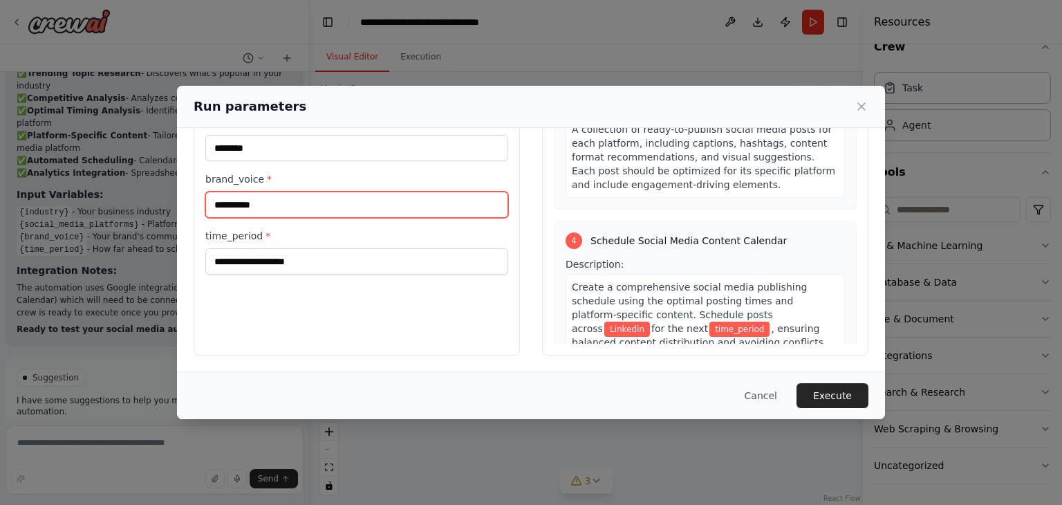
type input "**********"
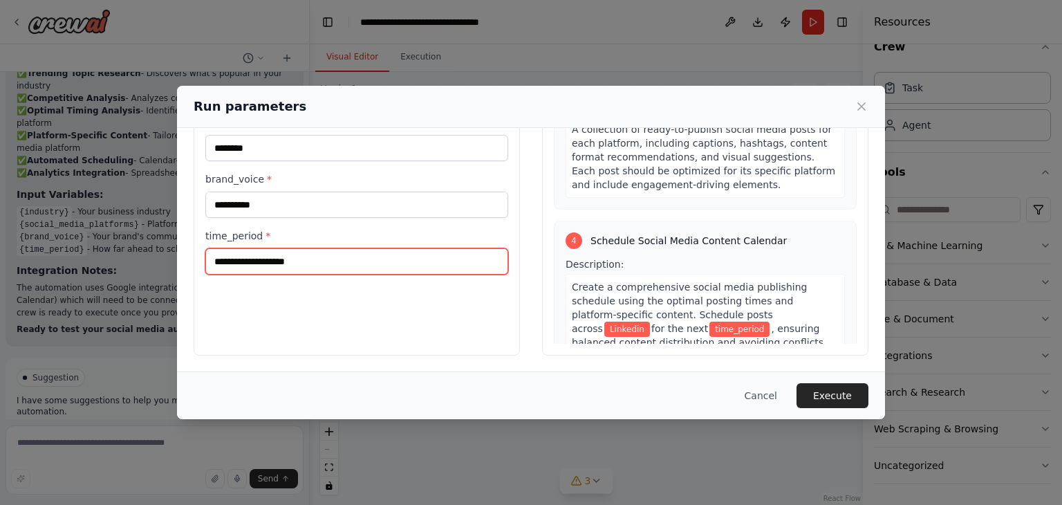
click at [344, 263] on input "time_period *" at bounding box center [356, 261] width 303 height 26
type input "*****"
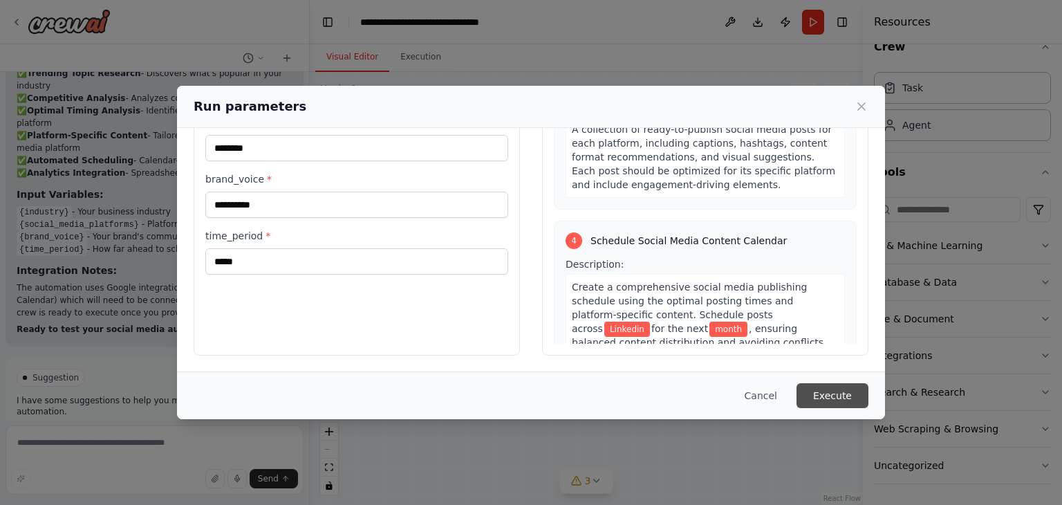
click at [838, 391] on button "Execute" at bounding box center [832, 395] width 72 height 25
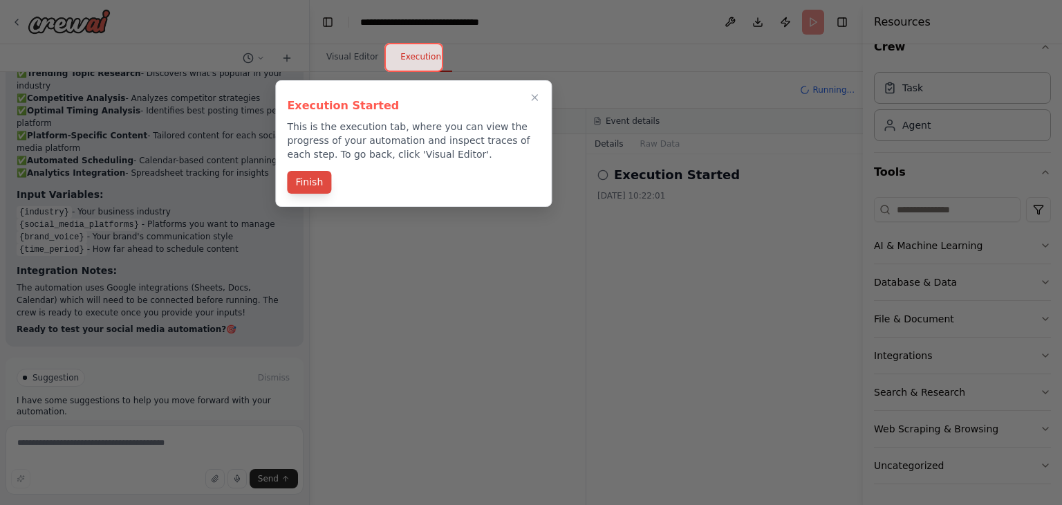
click at [311, 180] on button "Finish" at bounding box center [309, 182] width 44 height 23
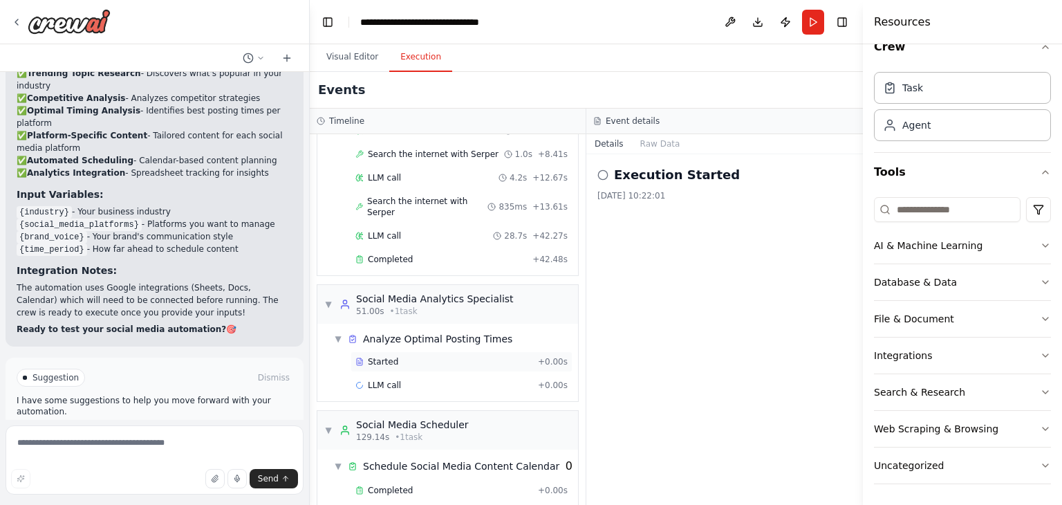
scroll to position [174, 0]
click at [390, 377] on span "LLM call" at bounding box center [384, 382] width 33 height 11
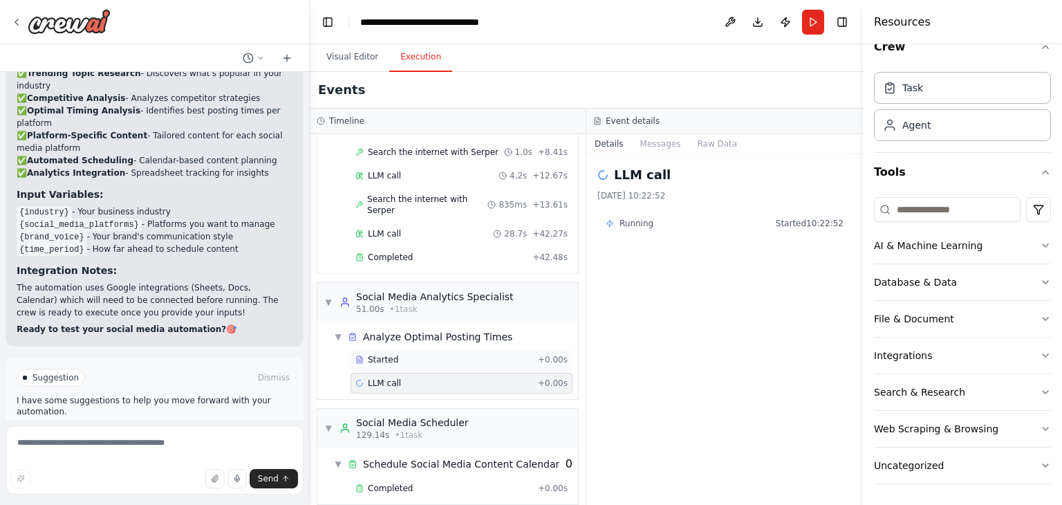
click at [393, 354] on span "Started" at bounding box center [383, 359] width 30 height 11
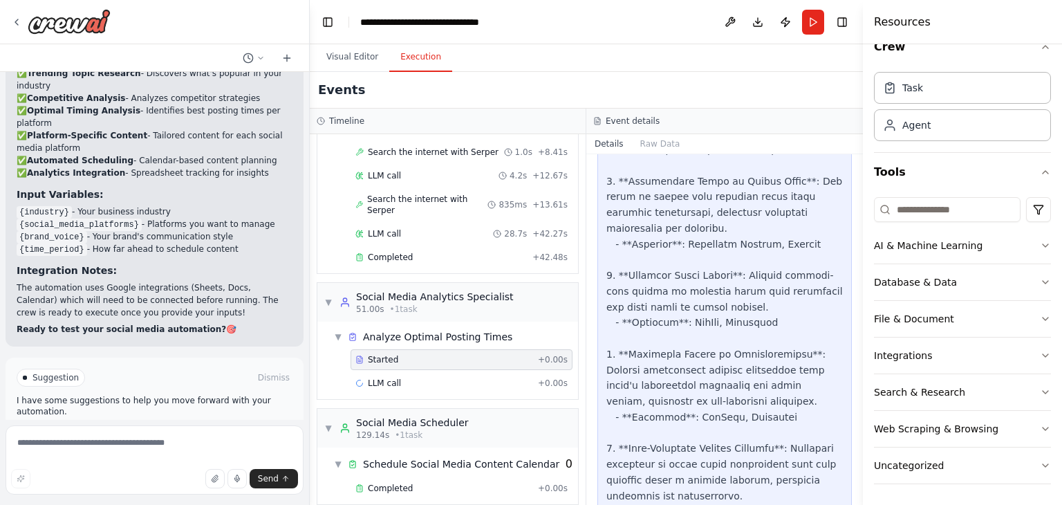
scroll to position [2084, 0]
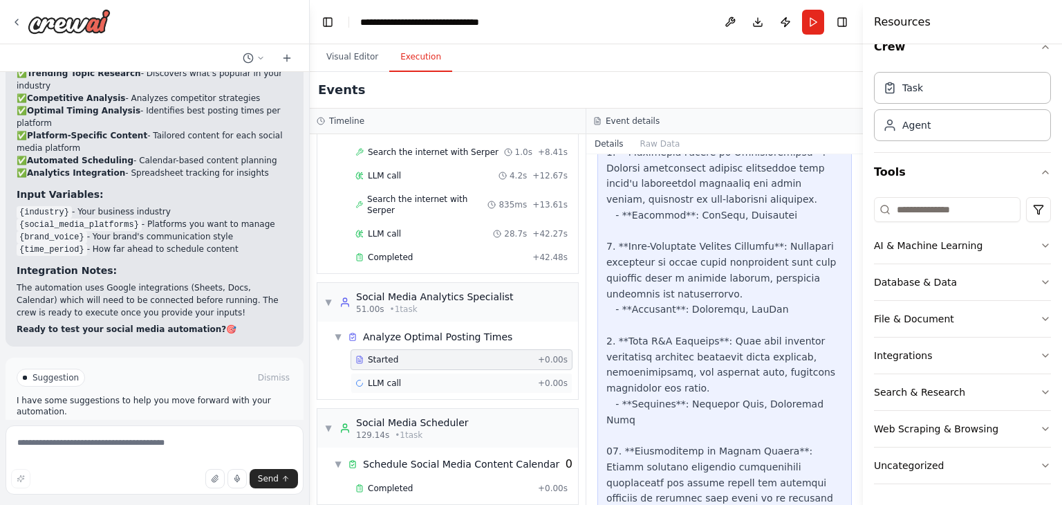
click at [409, 377] on div "LLM call + 0.00s" at bounding box center [461, 382] width 212 height 11
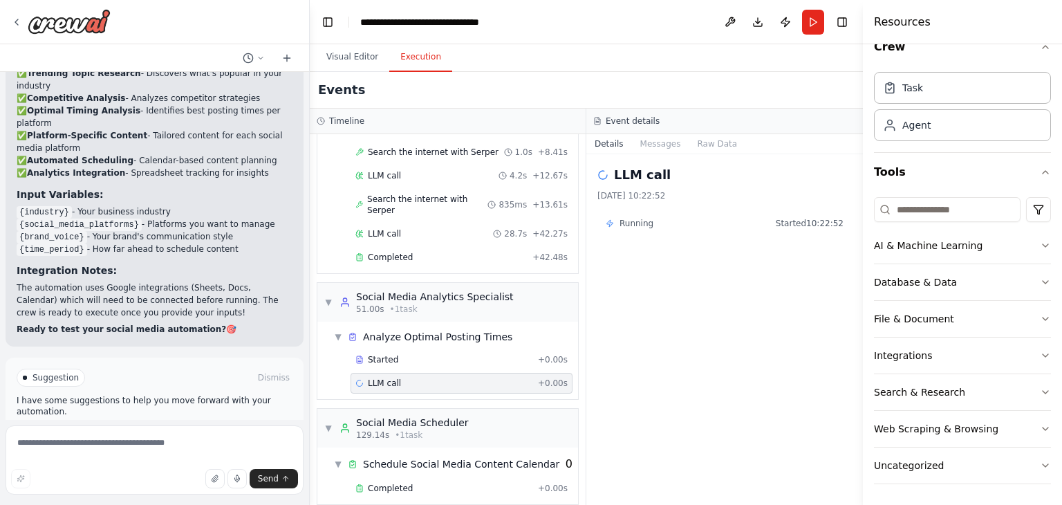
click at [653, 294] on div "LLM call [DATE] 10:22:52 Running Started 10:22:52" at bounding box center [724, 329] width 277 height 350
